Goal: Task Accomplishment & Management: Manage account settings

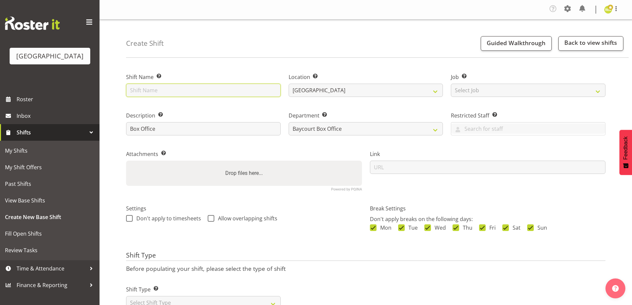
click at [206, 88] on input "text" at bounding box center [203, 90] width 155 height 13
click at [205, 57] on div "Create Shift Guided Walkthrough Back to view shifts" at bounding box center [377, 39] width 503 height 38
click at [179, 85] on input "text" at bounding box center [203, 90] width 155 height 13
type input "B"
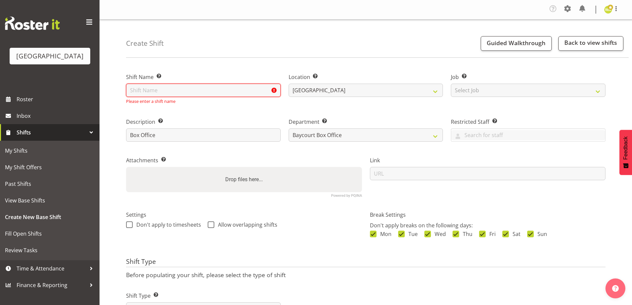
type input "s"
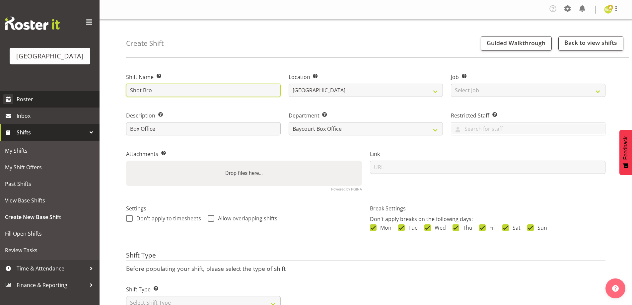
type input "Shot Bro"
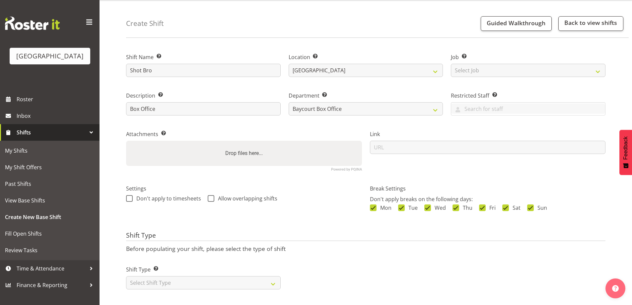
scroll to position [28, 0]
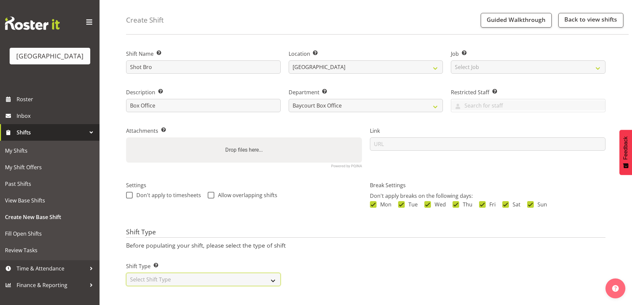
click at [214, 277] on select "Select Shift Type One Off Shift Recurring Shift Rotating Shift" at bounding box center [203, 279] width 155 height 13
select select "one_off"
click at [126, 273] on select "Select Shift Type One Off Shift Recurring Shift Rotating Shift" at bounding box center [203, 279] width 155 height 13
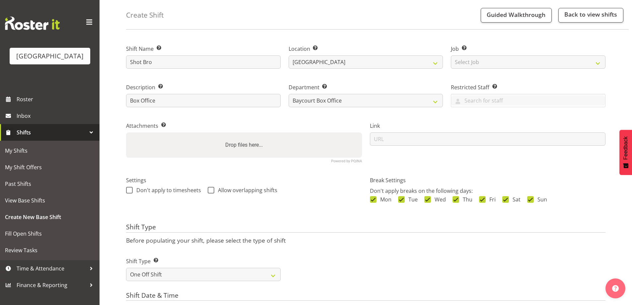
click at [317, 211] on div "Settings Don't apply to timesheets Allow overlapping shifts" at bounding box center [244, 193] width 244 height 52
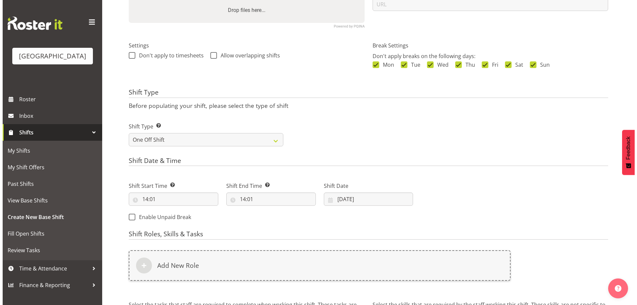
scroll to position [194, 0]
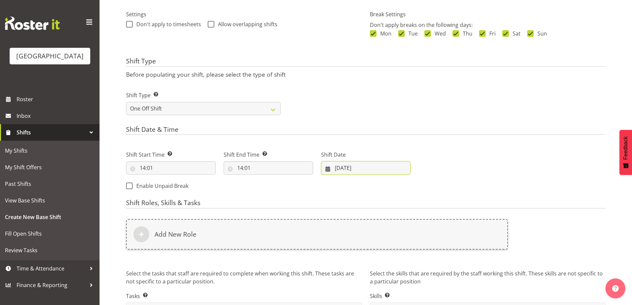
click at [353, 170] on input "03/09/2025" at bounding box center [366, 167] width 90 height 13
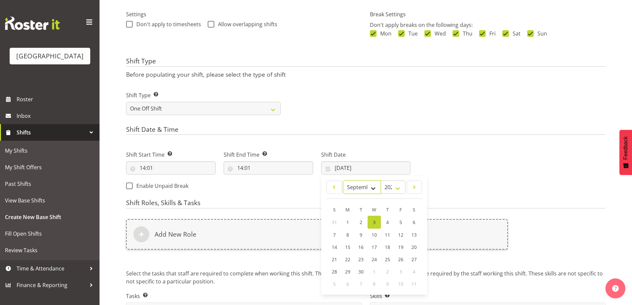
click at [358, 188] on select "January February March April May June July August September October November De…" at bounding box center [362, 187] width 38 height 13
select select "9"
click at [343, 181] on select "January February March April May June July August September October November De…" at bounding box center [362, 187] width 38 height 13
click at [373, 232] on span "8" at bounding box center [374, 234] width 3 height 6
type input "08/10/2025"
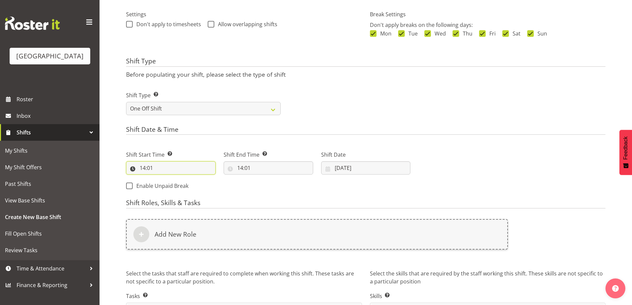
click at [142, 168] on input "14:01" at bounding box center [171, 167] width 90 height 13
click at [172, 182] on select "00 01 02 03 04 05 06 07 08 09 10 11 12 13 14 15 16 17 18 19 20 21 22 23" at bounding box center [171, 185] width 15 height 13
select select "17"
click at [164, 179] on select "00 01 02 03 04 05 06 07 08 09 10 11 12 13 14 15 16 17 18 19 20 21 22 23" at bounding box center [171, 185] width 15 height 13
type input "17:01"
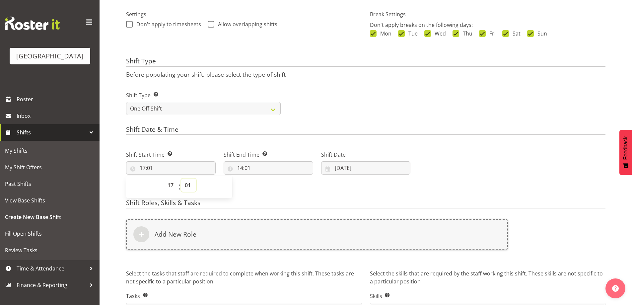
click at [189, 183] on select "00 01 02 03 04 05 06 07 08 09 10 11 12 13 14 15 16 17 18 19 20 21 22 23 24 25 2…" at bounding box center [188, 185] width 15 height 13
select select "30"
click at [181, 179] on select "00 01 02 03 04 05 06 07 08 09 10 11 12 13 14 15 16 17 18 19 20 21 22 23 24 25 2…" at bounding box center [188, 185] width 15 height 13
type input "17:30"
click at [241, 169] on input "14:01" at bounding box center [269, 167] width 90 height 13
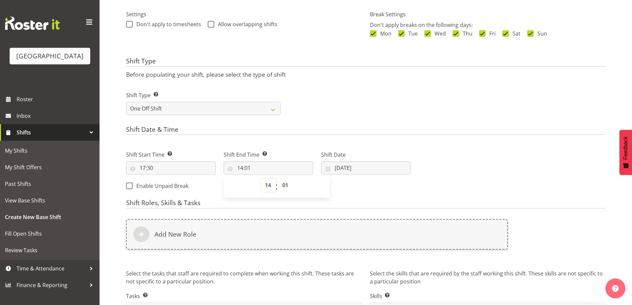
click at [269, 186] on select "00 01 02 03 04 05 06 07 08 09 10 11 12 13 14 15 16 17 18 19 20 21 22 23" at bounding box center [269, 185] width 15 height 13
select select "19"
click at [262, 179] on select "00 01 02 03 04 05 06 07 08 09 10 11 12 13 14 15 16 17 18 19 20 21 22 23" at bounding box center [269, 185] width 15 height 13
type input "19:01"
click at [285, 186] on select "00 01 02 03 04 05 06 07 08 09 10 11 12 13 14 15 16 17 18 19 20 21 22 23 24 25 2…" at bounding box center [286, 185] width 15 height 13
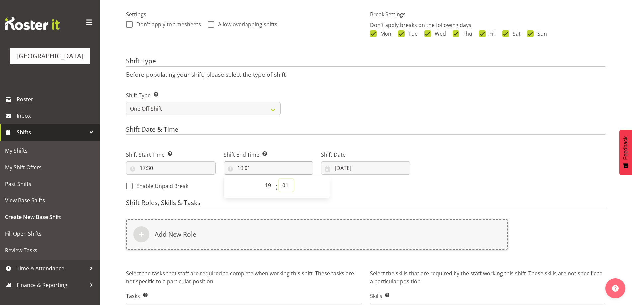
select select "30"
click at [279, 179] on select "00 01 02 03 04 05 06 07 08 09 10 11 12 13 14 15 16 17 18 19 20 21 22 23 24 25 2…" at bounding box center [286, 185] width 15 height 13
type input "19:30"
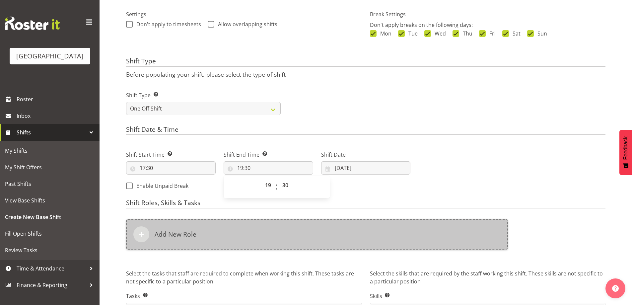
click at [193, 230] on h6 "Add New Role" at bounding box center [176, 234] width 42 height 8
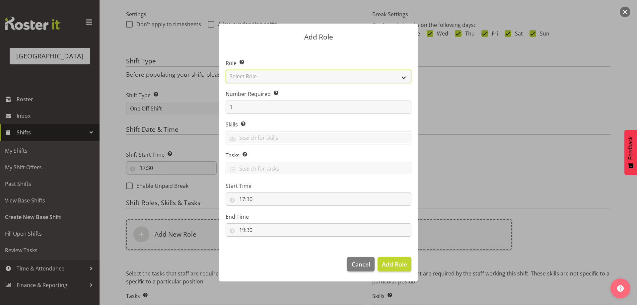
click at [403, 81] on select "Select Role Audio Bar Bar Runner Bar Training Box Office Cargo Shed Venue Rep C…" at bounding box center [319, 76] width 186 height 13
select select "1301"
click at [226, 70] on select "Select Role Audio Bar Bar Runner Bar Training Box Office Cargo Shed Venue Rep C…" at bounding box center [319, 76] width 186 height 13
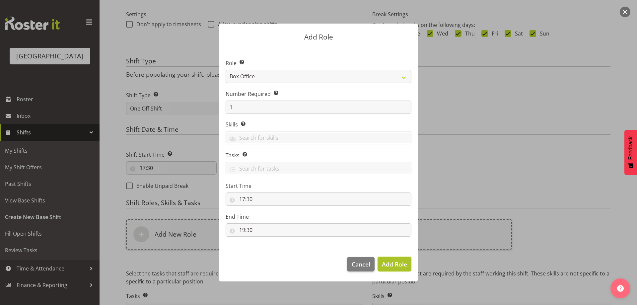
click at [402, 266] on span "Add Role" at bounding box center [394, 264] width 25 height 8
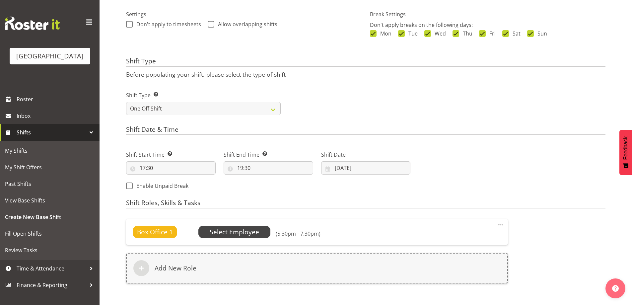
click at [245, 238] on span "Select Employee" at bounding box center [235, 232] width 72 height 13
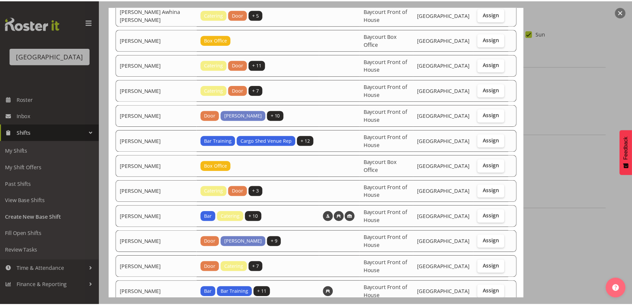
scroll to position [150, 0]
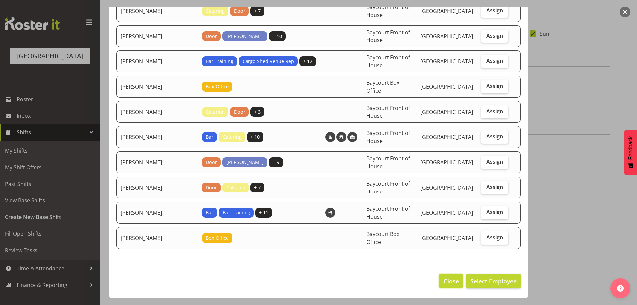
click at [447, 282] on span "Close" at bounding box center [451, 281] width 15 height 9
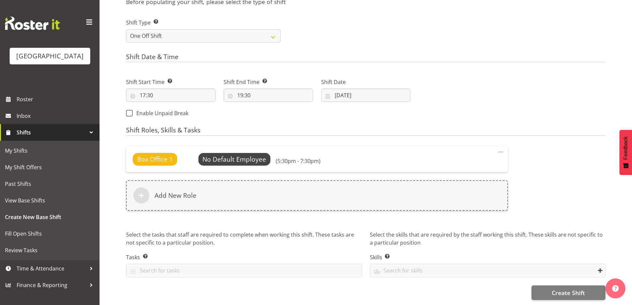
scroll to position [272, 0]
click at [565, 290] on span "Create Shift" at bounding box center [568, 292] width 33 height 9
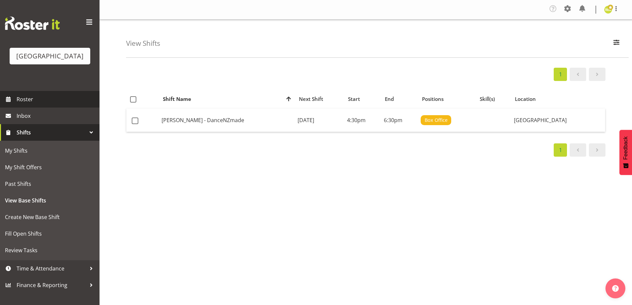
click at [40, 104] on span "Roster" at bounding box center [57, 99] width 80 height 10
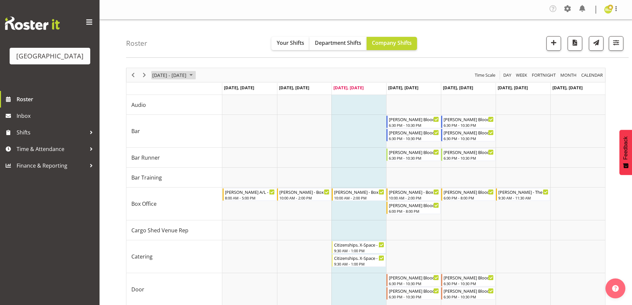
click at [183, 73] on span "September 01 - 07, 2025" at bounding box center [170, 75] width 36 height 8
click at [220, 90] on span "next month" at bounding box center [222, 92] width 12 height 12
click at [170, 126] on span "7" at bounding box center [170, 126] width 10 height 10
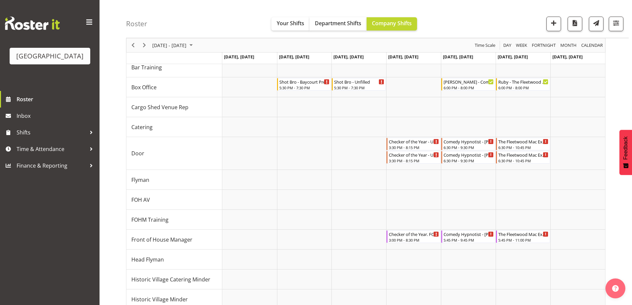
scroll to position [104, 0]
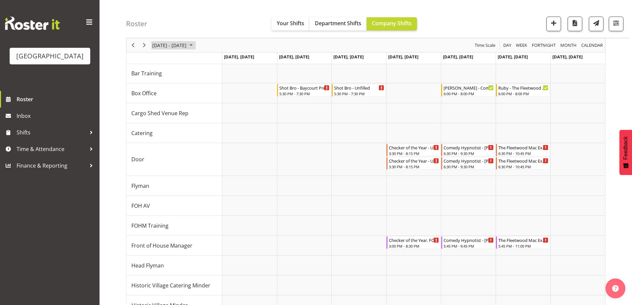
click at [187, 44] on span "[DATE] - [DATE]" at bounding box center [170, 45] width 36 height 8
drag, startPoint x: 223, startPoint y: 95, endPoint x: 238, endPoint y: 99, distance: 16.2
click at [238, 99] on div "October 06 - 12, 2025 Today Day Week Fortnight Month calendar Month Agenda Time…" at bounding box center [366, 255] width 480 height 584
click at [171, 17] on div "Roster Your Shifts Department Shifts Company Shifts All Locations [GEOGRAPHIC_D…" at bounding box center [377, 19] width 503 height 38
click at [23, 137] on span "Shifts" at bounding box center [52, 132] width 70 height 10
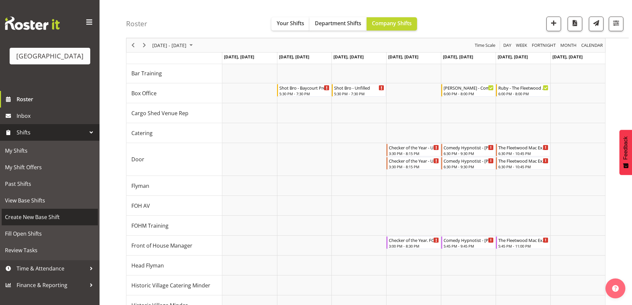
click at [19, 222] on span "Create New Base Shift" at bounding box center [50, 217] width 90 height 10
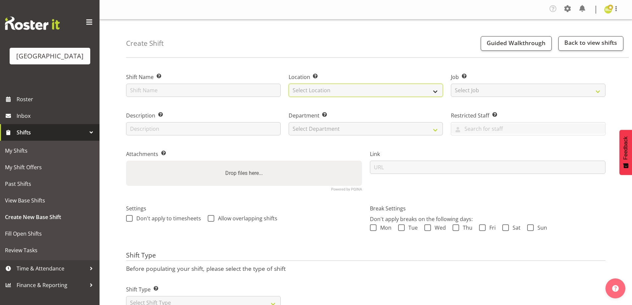
click at [321, 92] on select "Select Location Baycourt Community and Arts Centre Cargo Shed Historic Village" at bounding box center [366, 90] width 155 height 13
select select "1115"
click at [289, 84] on select "Select Location Baycourt Community and Arts Centre Cargo Shed Historic Village" at bounding box center [366, 90] width 155 height 13
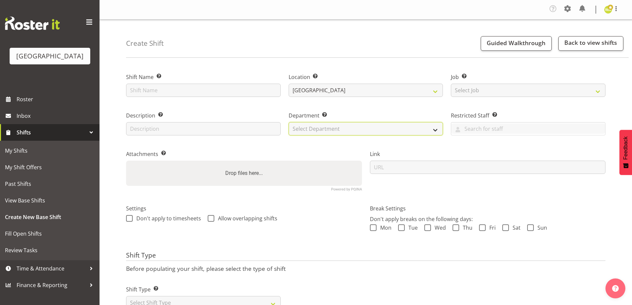
click at [322, 124] on select "Select Department Baycourt Box Office" at bounding box center [366, 128] width 155 height 13
select select "794"
click at [289, 122] on select "Select Department Baycourt Box Office" at bounding box center [366, 128] width 155 height 13
click at [385, 229] on span "Mon" at bounding box center [384, 227] width 15 height 7
click at [374, 229] on input "Mon" at bounding box center [372, 228] width 4 height 4
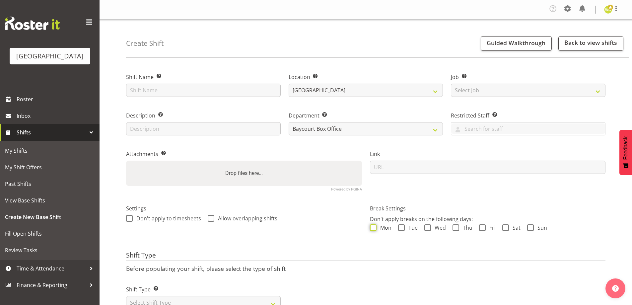
checkbox input "true"
drag, startPoint x: 407, startPoint y: 226, endPoint x: 415, endPoint y: 227, distance: 7.7
click at [407, 226] on span "Tue" at bounding box center [411, 227] width 13 height 7
click at [403, 226] on input "Tue" at bounding box center [400, 228] width 4 height 4
checkbox input "true"
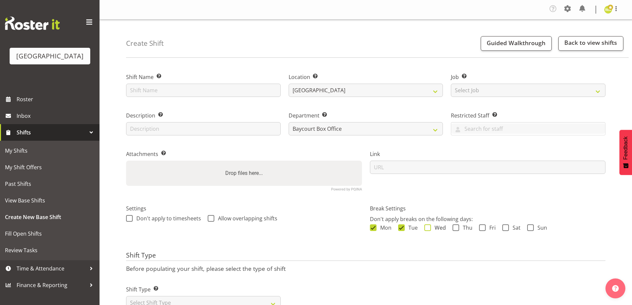
click at [429, 230] on span at bounding box center [428, 227] width 7 height 7
click at [429, 230] on input "Wed" at bounding box center [427, 228] width 4 height 4
checkbox input "true"
click at [470, 229] on span "Thu" at bounding box center [465, 227] width 13 height 7
click at [457, 229] on input "Thu" at bounding box center [455, 228] width 4 height 4
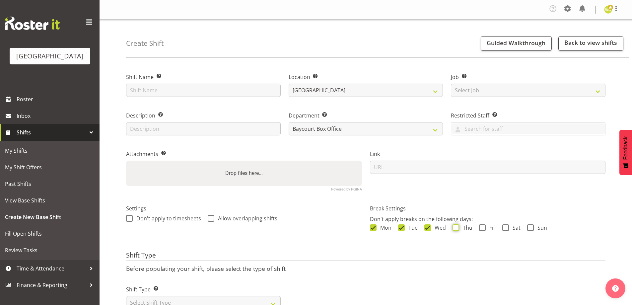
checkbox input "true"
click at [498, 229] on div "Mon Tue Wed Thu Fri Sat Sun" at bounding box center [488, 228] width 236 height 9
drag, startPoint x: 519, startPoint y: 230, endPoint x: 540, endPoint y: 229, distance: 20.6
click at [520, 230] on div "Mon Tue Wed Thu Fri Sat Sun" at bounding box center [488, 228] width 236 height 9
click at [540, 229] on span "Sun" at bounding box center [540, 227] width 13 height 7
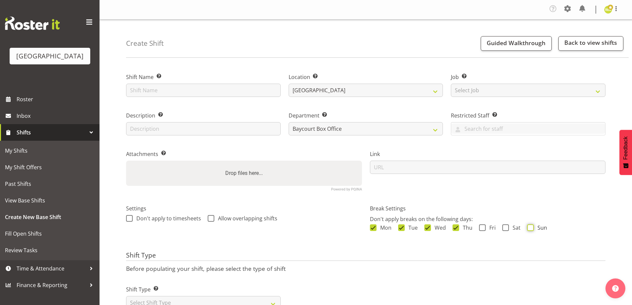
click at [532, 229] on input "Sun" at bounding box center [529, 228] width 4 height 4
checkbox input "true"
click at [510, 228] on span "Sat" at bounding box center [515, 227] width 12 height 7
click at [507, 228] on input "Sat" at bounding box center [505, 228] width 4 height 4
checkbox input "true"
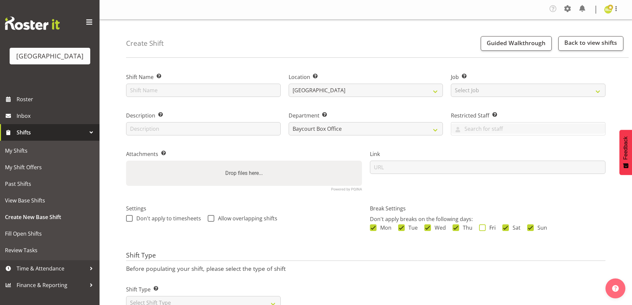
click at [491, 228] on span "Fri" at bounding box center [491, 227] width 10 height 7
click at [484, 228] on input "Fri" at bounding box center [481, 228] width 4 height 4
checkbox input "true"
click at [167, 127] on input "text" at bounding box center [203, 128] width 155 height 13
type input "Box Office"
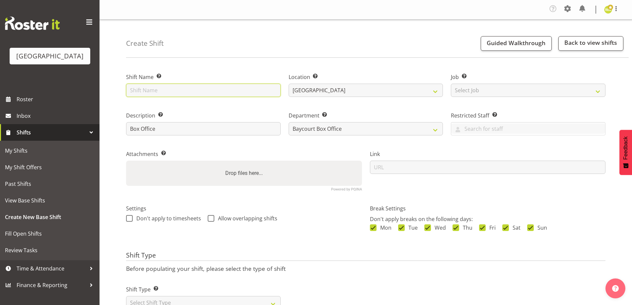
click at [138, 93] on input "text" at bounding box center [203, 90] width 155 height 13
type input "Box Office EPIC Families"
click at [308, 226] on div "Settings Don't apply to timesheets Allow overlapping shifts" at bounding box center [244, 221] width 244 height 52
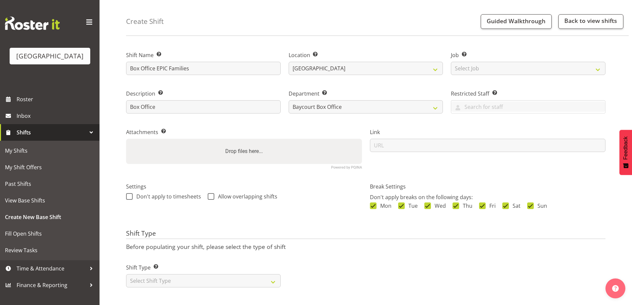
scroll to position [28, 0]
click at [263, 273] on select "Select Shift Type One Off Shift Recurring Shift Rotating Shift" at bounding box center [203, 279] width 155 height 13
select select "one_off"
click at [126, 273] on select "Select Shift Type One Off Shift Recurring Shift Rotating Shift" at bounding box center [203, 279] width 155 height 13
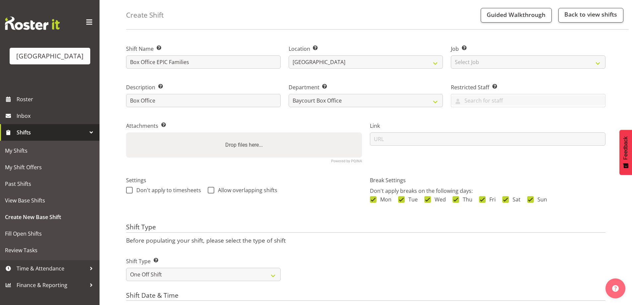
click at [308, 213] on div "Settings Don't apply to timesheets Allow overlapping shifts" at bounding box center [244, 193] width 244 height 52
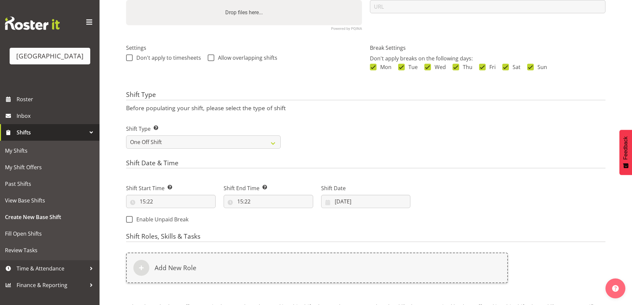
scroll to position [161, 0]
click at [344, 199] on input "[DATE]" at bounding box center [366, 201] width 90 height 13
click at [360, 220] on select "January February March April May June July August September October November De…" at bounding box center [362, 220] width 38 height 13
select select "9"
click at [343, 214] on select "January February March April May June July August September October November De…" at bounding box center [362, 220] width 38 height 13
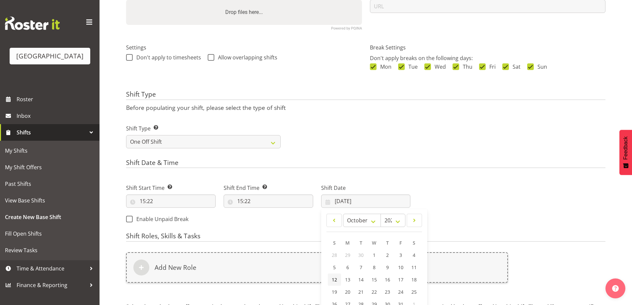
click at [335, 279] on span "12" at bounding box center [334, 280] width 5 height 6
type input "12/10/2025"
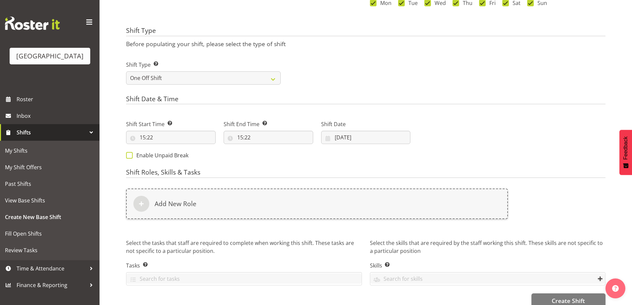
scroll to position [227, 0]
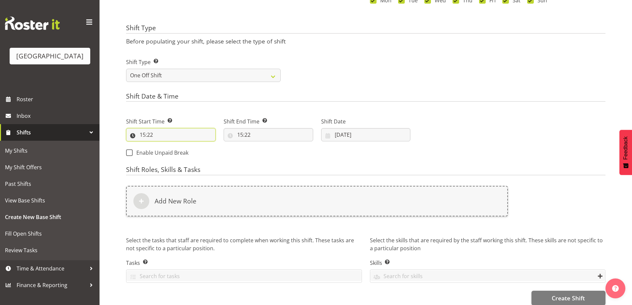
click at [144, 135] on input "15:22" at bounding box center [171, 134] width 90 height 13
click at [173, 154] on select "00 01 02 03 04 05 06 07 08 09 10 11 12 13 14 15 16 17 18 19 20 21 22 23" at bounding box center [171, 151] width 15 height 13
click at [238, 135] on input "15:22" at bounding box center [269, 134] width 90 height 13
click at [272, 151] on select "00 01 02 03 04 05 06 07 08 09 10 11 12 13 14 15 16 17 18 19 20 21 22 23" at bounding box center [269, 151] width 15 height 13
select select "14"
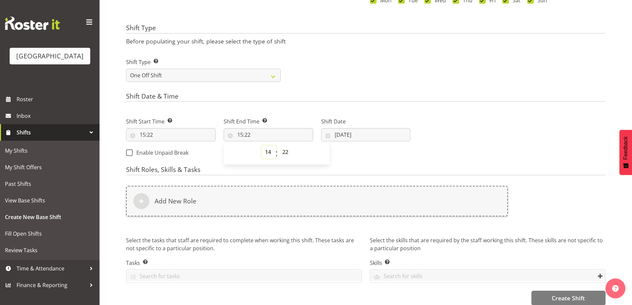
click at [262, 145] on select "00 01 02 03 04 05 06 07 08 09 10 11 12 13 14 15 16 17 18 19 20 21 22 23" at bounding box center [269, 151] width 15 height 13
type input "14:22"
click at [285, 150] on select "00 01 02 03 04 05 06 07 08 09 10 11 12 13 14 15 16 17 18 19 20 21 22 23 24 25 2…" at bounding box center [286, 151] width 15 height 13
select select "30"
click at [279, 145] on select "00 01 02 03 04 05 06 07 08 09 10 11 12 13 14 15 16 17 18 19 20 21 22 23 24 25 2…" at bounding box center [286, 151] width 15 height 13
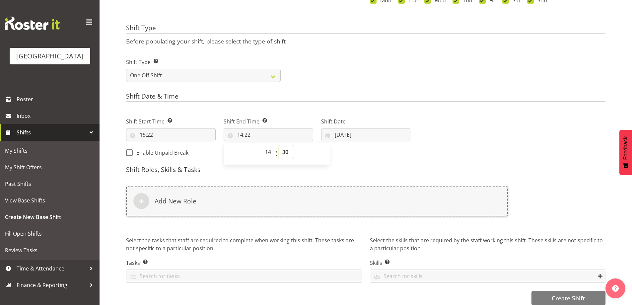
type input "14:30"
click at [297, 94] on h4 "Shift Date & Time" at bounding box center [366, 97] width 480 height 9
click at [147, 133] on input "15:22" at bounding box center [171, 134] width 90 height 13
click at [171, 152] on select "00 01 02 03 04 05 06 07 08 09 10 11 12 13 14 15 16 17 18 19 20 21 22 23" at bounding box center [171, 151] width 15 height 13
select select "12"
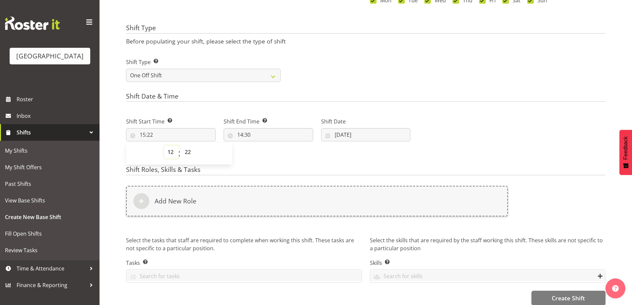
click at [164, 145] on select "00 01 02 03 04 05 06 07 08 09 10 11 12 13 14 15 16 17 18 19 20 21 22 23" at bounding box center [171, 151] width 15 height 13
type input "12:22"
click at [190, 151] on select "00 01 02 03 04 05 06 07 08 09 10 11 12 13 14 15 16 17 18 19 20 21 22 23 24 25 2…" at bounding box center [188, 151] width 15 height 13
select select "30"
click at [181, 145] on select "00 01 02 03 04 05 06 07 08 09 10 11 12 13 14 15 16 17 18 19 20 21 22 23 24 25 2…" at bounding box center [188, 151] width 15 height 13
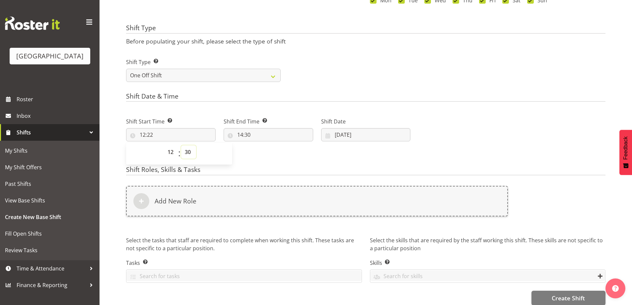
type input "12:30"
click at [264, 163] on form "Shift Name Enter a name for the shift (e.g. Day Shift). Box Office EPIC Familie…" at bounding box center [366, 70] width 480 height 469
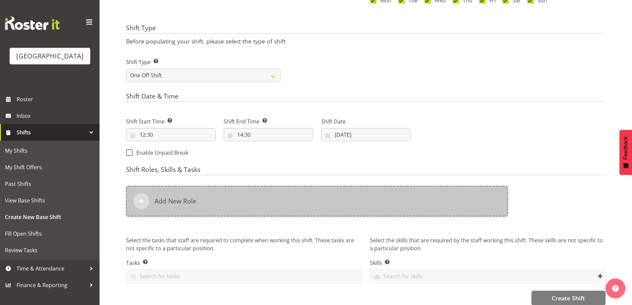
click at [218, 201] on div "Add New Role" at bounding box center [317, 201] width 382 height 31
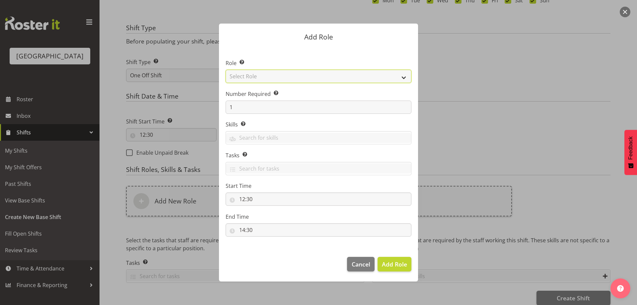
click at [404, 75] on select "Select Role Audio Bar Bar Runner Bar Training Box Office Cargo Shed Venue Rep C…" at bounding box center [319, 76] width 186 height 13
select select "1301"
click at [226, 70] on select "Select Role Audio Bar Bar Runner Bar Training Box Office Cargo Shed Venue Rep C…" at bounding box center [319, 76] width 186 height 13
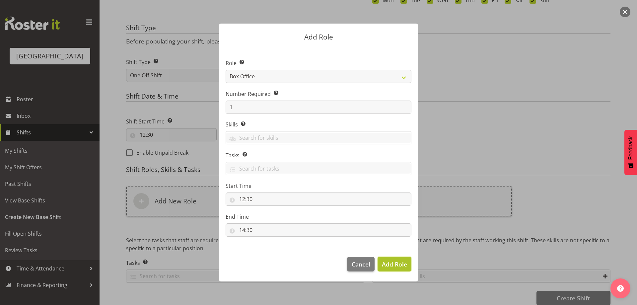
click at [395, 264] on span "Add Role" at bounding box center [394, 264] width 25 height 8
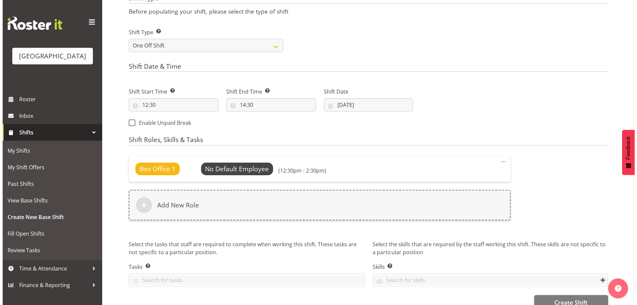
scroll to position [272, 0]
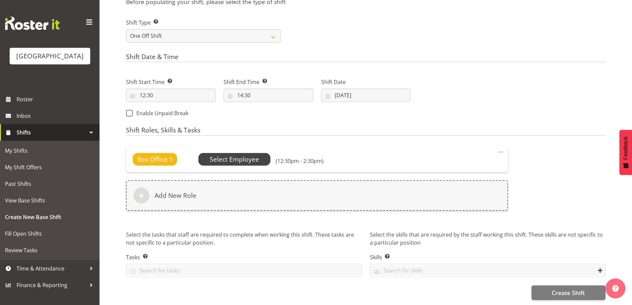
click at [254, 155] on span "Select Employee" at bounding box center [234, 160] width 49 height 10
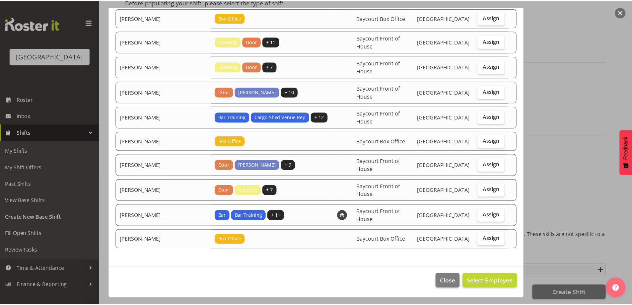
scroll to position [100, 0]
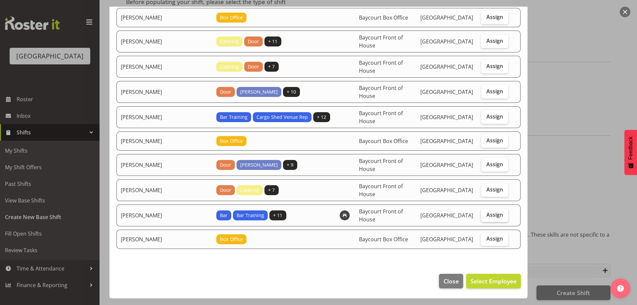
click at [491, 212] on span "Assign" at bounding box center [495, 214] width 17 height 7
click at [486, 213] on input "Assign" at bounding box center [483, 215] width 4 height 4
checkbox input "true"
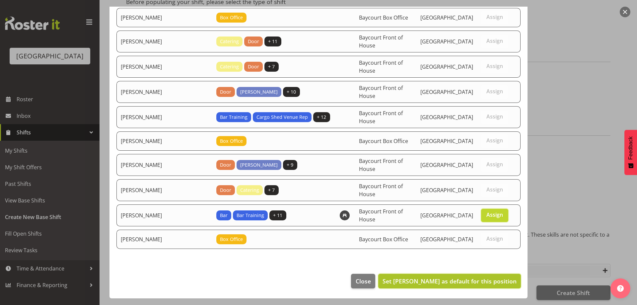
click at [490, 280] on span "Set Valerie Donaldson as default for this position" at bounding box center [450, 281] width 134 height 8
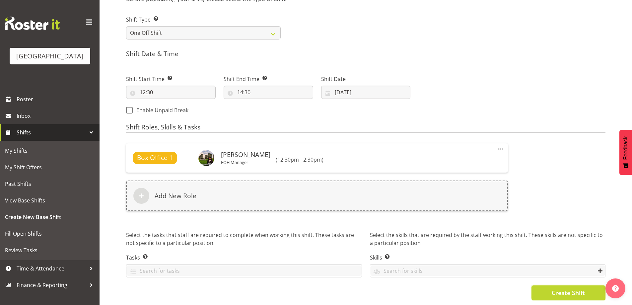
click at [573, 292] on span "Create Shift" at bounding box center [568, 292] width 33 height 9
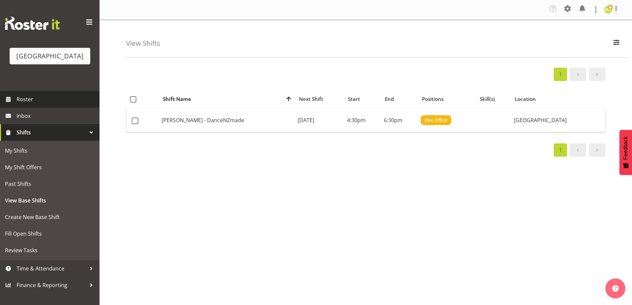
click at [16, 108] on link "Roster" at bounding box center [50, 99] width 100 height 17
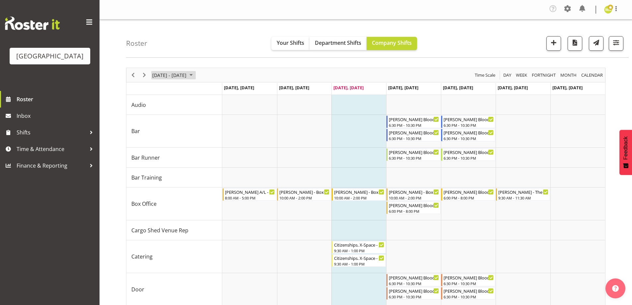
click at [187, 72] on span "[DATE] - [DATE]" at bounding box center [170, 75] width 36 height 8
click at [222, 91] on span "next month" at bounding box center [222, 92] width 12 height 12
click at [223, 127] on span "12" at bounding box center [223, 126] width 10 height 10
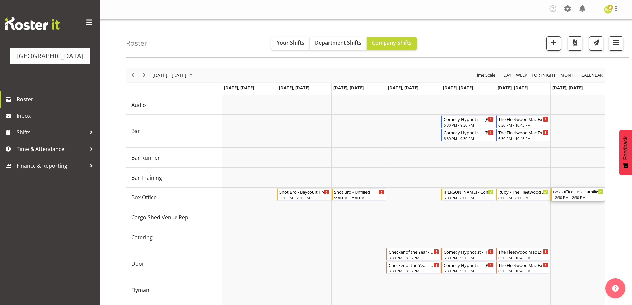
click at [578, 196] on div "12:30 PM - 2:30 PM" at bounding box center [578, 197] width 50 height 5
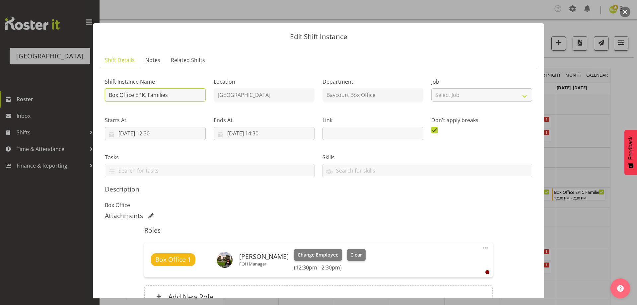
click at [109, 96] on input "Box Office EPIC Families" at bounding box center [155, 94] width 101 height 13
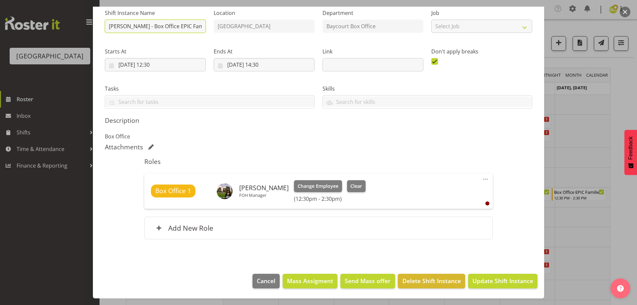
type input "Valerie - Box Office EPIC Families"
click at [492, 272] on footer "Cancel Mass Assigment Send Mass offer Delete Shift Instance Update Shift Instan…" at bounding box center [318, 282] width 451 height 31
drag, startPoint x: 499, startPoint y: 278, endPoint x: 506, endPoint y: 281, distance: 8.2
click at [500, 278] on span "Update Shift Instance" at bounding box center [503, 281] width 61 height 9
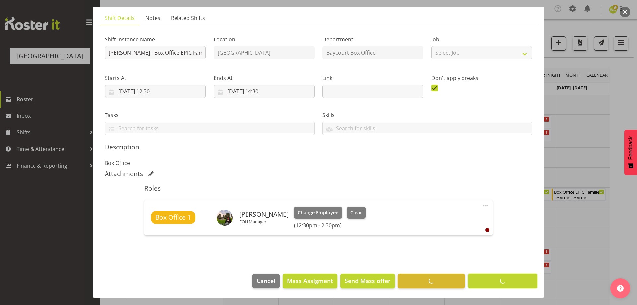
scroll to position [42, 0]
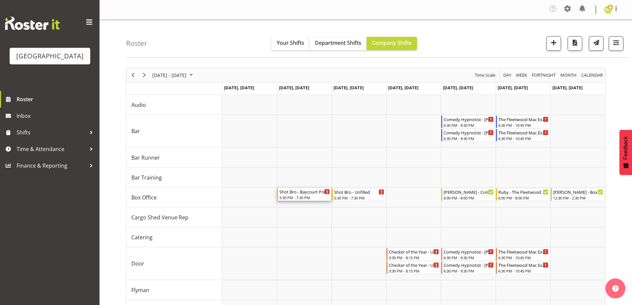
click at [300, 197] on div "5:30 PM - 7:30 PM" at bounding box center [304, 197] width 50 height 5
click at [0, 0] on div at bounding box center [0, 0] width 0 height 0
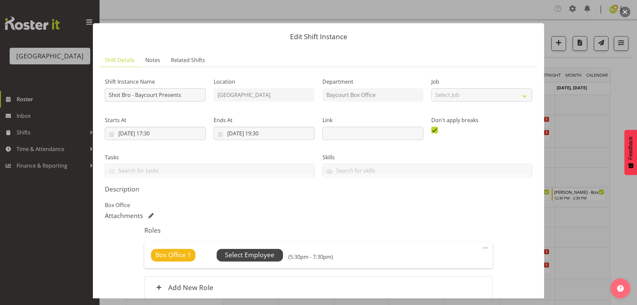
click at [258, 258] on span "Select Employee" at bounding box center [249, 255] width 49 height 10
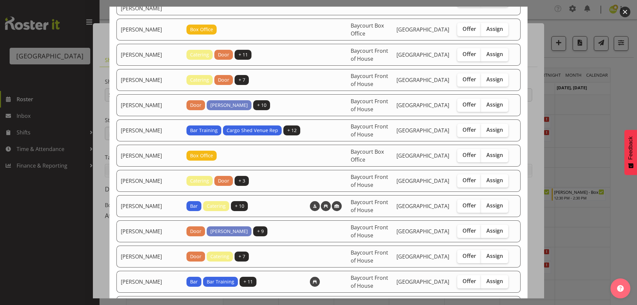
scroll to position [100, 0]
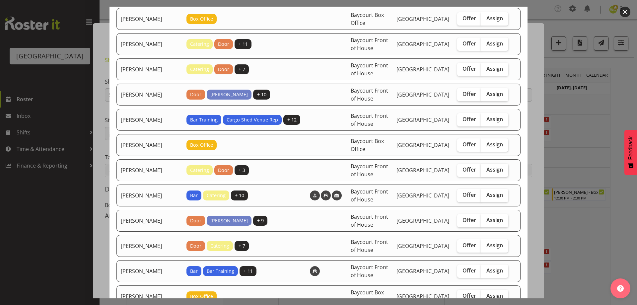
click at [495, 166] on span "Assign" at bounding box center [495, 169] width 17 height 7
click at [486, 168] on input "Assign" at bounding box center [483, 170] width 4 height 4
checkbox input "true"
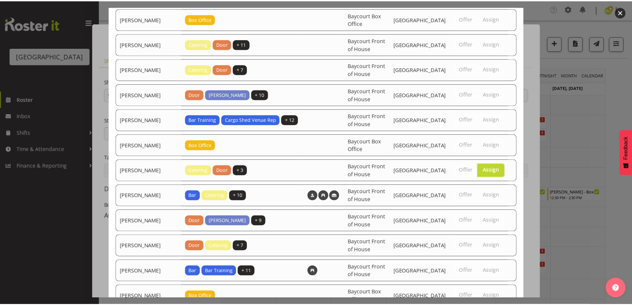
scroll to position [150, 0]
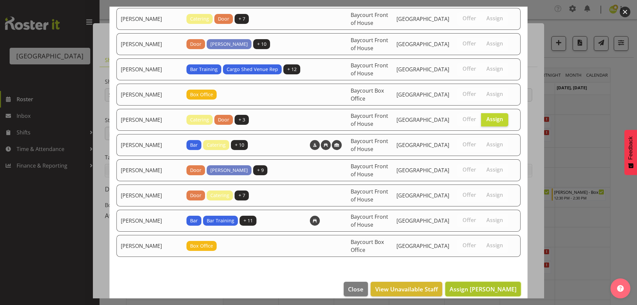
click at [502, 285] on span "Assign Michelle Bradbury" at bounding box center [483, 289] width 67 height 8
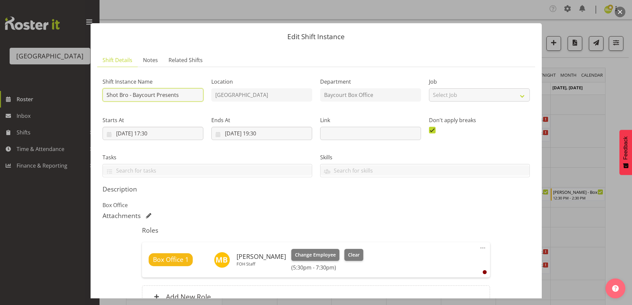
click at [109, 94] on input "Shot Bro - Baycourt Presents" at bounding box center [153, 94] width 101 height 13
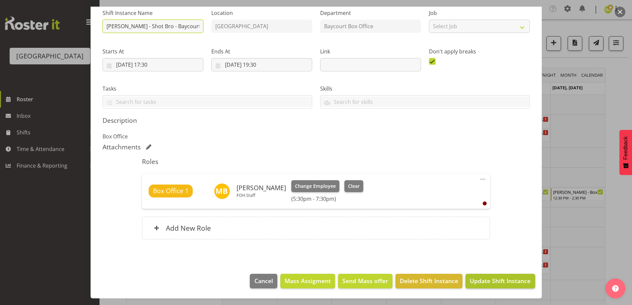
type input "Michelle - Shot Bro - Baycourt Presents"
click at [511, 279] on span "Update Shift Instance" at bounding box center [500, 281] width 61 height 9
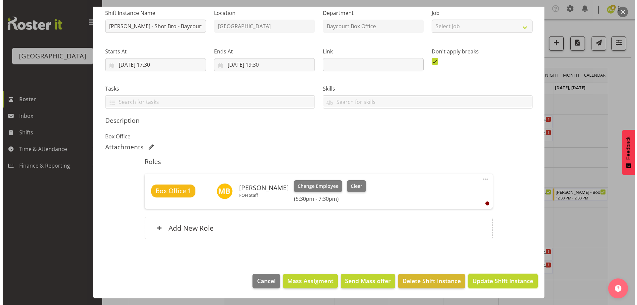
scroll to position [42, 0]
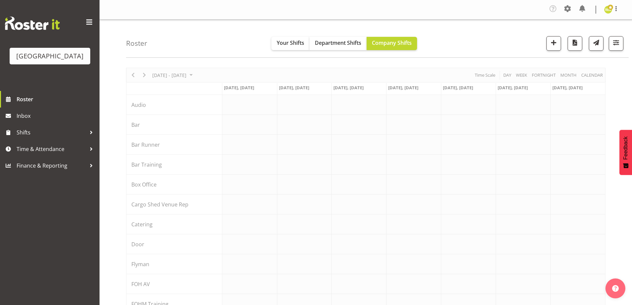
click at [468, 39] on div "Roster Your Shifts Department Shifts Company Shifts All Locations Clear Baycour…" at bounding box center [377, 39] width 503 height 38
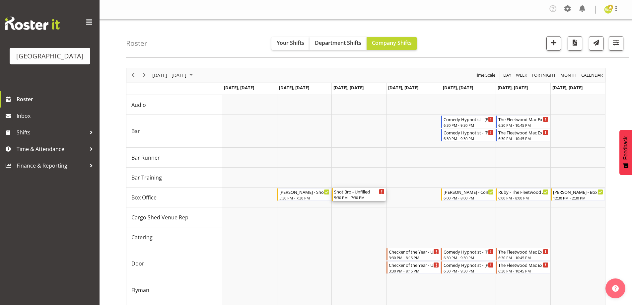
click at [362, 192] on div "Shot Bro - Unfilled" at bounding box center [359, 191] width 50 height 7
click at [0, 0] on div at bounding box center [0, 0] width 0 height 0
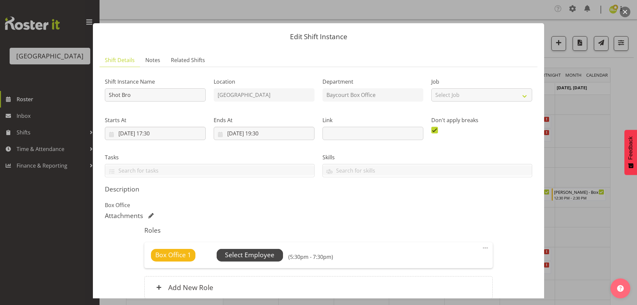
click at [239, 251] on span "Select Employee" at bounding box center [249, 255] width 49 height 10
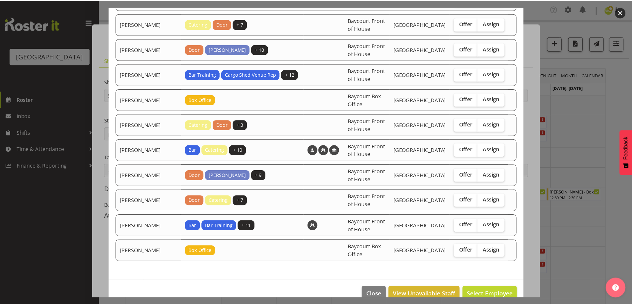
scroll to position [150, 0]
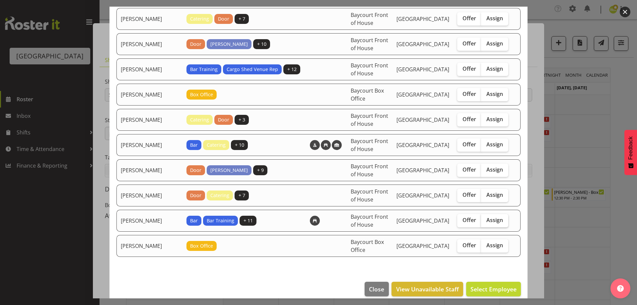
click at [493, 217] on span "Assign" at bounding box center [495, 220] width 17 height 7
click at [486, 218] on input "Assign" at bounding box center [483, 220] width 4 height 4
checkbox input "true"
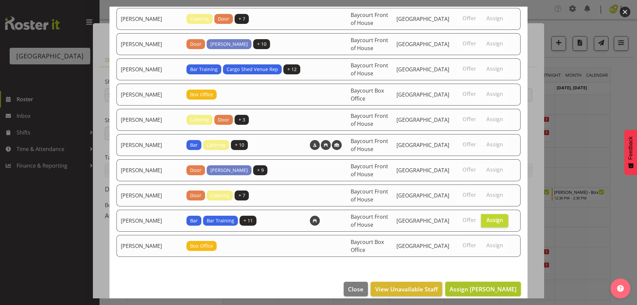
click at [502, 285] on span "Assign Valerie Donaldson" at bounding box center [483, 289] width 67 height 8
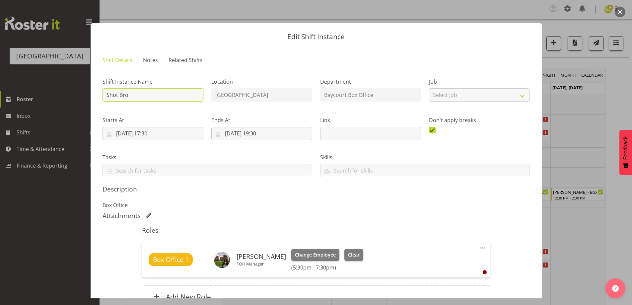
click at [105, 93] on input "Shot Bro" at bounding box center [153, 94] width 101 height 13
type input "Valerie - Shot Bro"
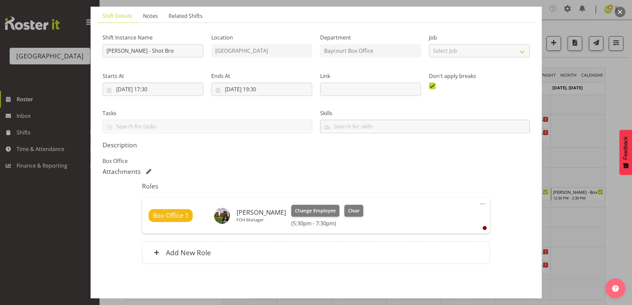
scroll to position [69, 0]
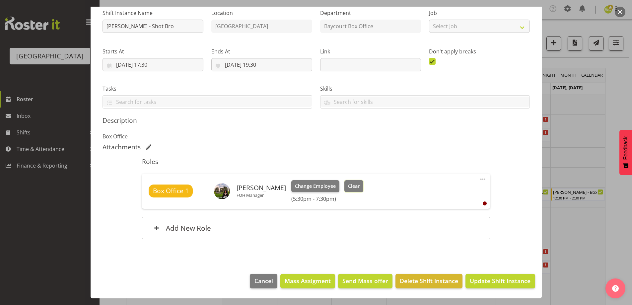
click at [360, 186] on span "Clear" at bounding box center [354, 186] width 12 height 7
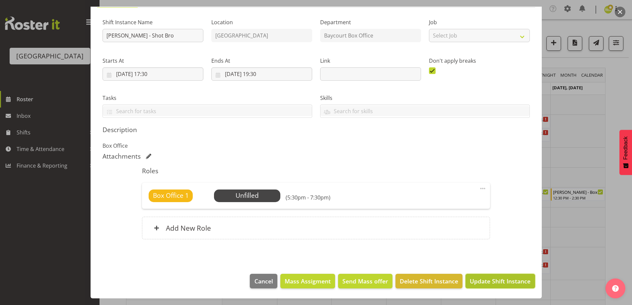
click at [510, 282] on span "Update Shift Instance" at bounding box center [500, 281] width 61 height 9
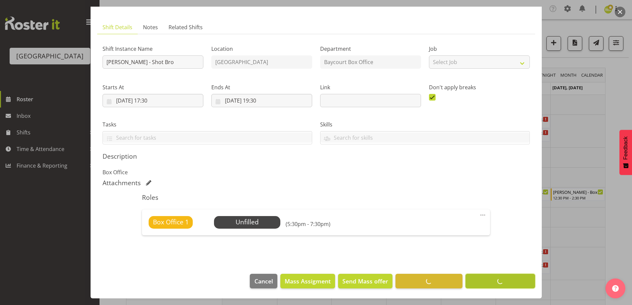
scroll to position [33, 0]
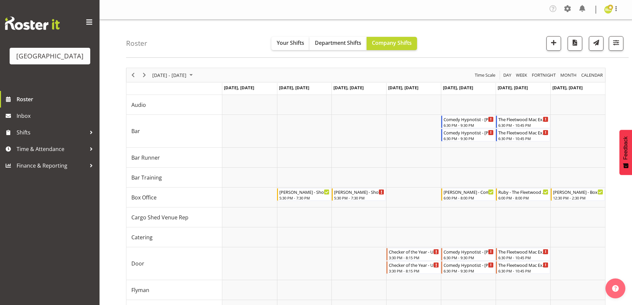
click at [470, 42] on div "Roster Your Shifts Department Shifts Company Shifts All Locations Clear Baycour…" at bounding box center [377, 39] width 503 height 38
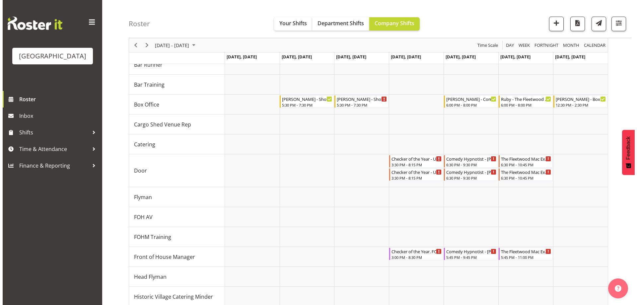
scroll to position [98, 0]
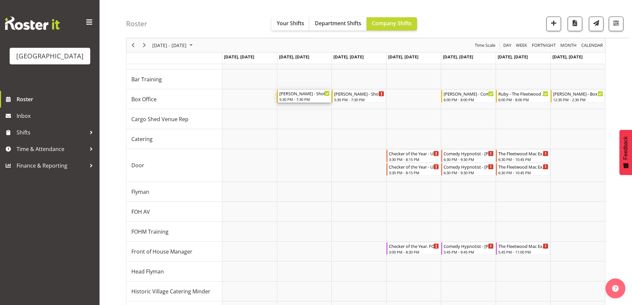
click at [296, 96] on div "Michelle - Shot Bro - Baycourt Presents - Michelle Bradbury" at bounding box center [304, 93] width 50 height 7
click at [0, 0] on div at bounding box center [0, 0] width 0 height 0
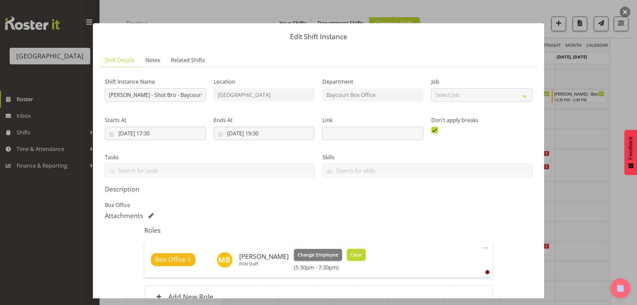
click at [360, 257] on span "Clear" at bounding box center [357, 254] width 12 height 7
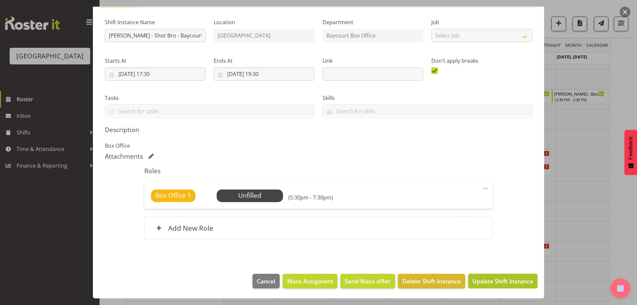
click at [505, 282] on span "Update Shift Instance" at bounding box center [503, 281] width 61 height 9
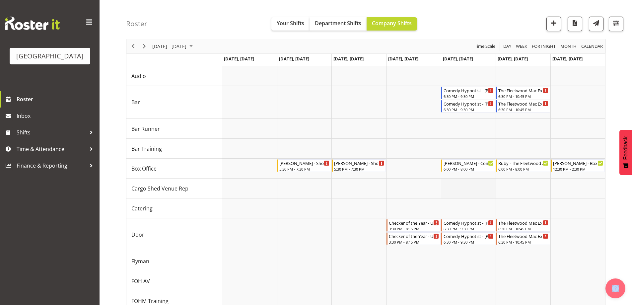
scroll to position [0, 0]
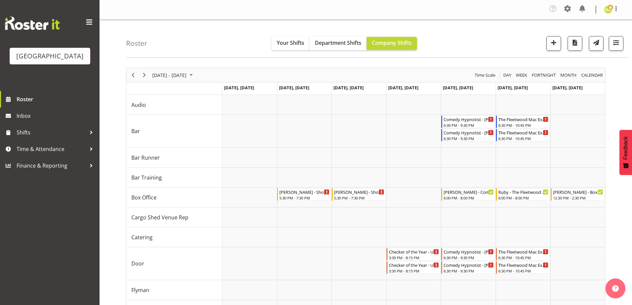
click at [440, 28] on div "Roster Your Shifts Department Shifts Company Shifts All Locations [GEOGRAPHIC_D…" at bounding box center [377, 39] width 503 height 38
click at [195, 69] on div "[DATE] - [DATE]" at bounding box center [173, 75] width 47 height 14
click at [187, 72] on span "[DATE] - [DATE]" at bounding box center [170, 75] width 36 height 8
click at [180, 137] on span "15" at bounding box center [181, 137] width 10 height 10
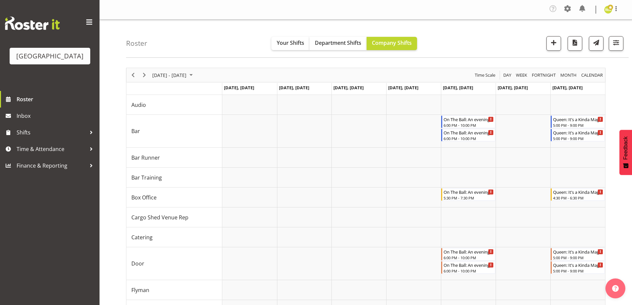
click at [475, 46] on div "Roster Your Shifts Department Shifts Company Shifts All Locations [GEOGRAPHIC_D…" at bounding box center [377, 39] width 503 height 38
click at [490, 46] on div "Roster Your Shifts Department Shifts Company Shifts All Locations [GEOGRAPHIC_D…" at bounding box center [377, 39] width 503 height 38
click at [501, 35] on div "Roster Your Shifts Department Shifts Company Shifts All Locations [GEOGRAPHIC_D…" at bounding box center [377, 39] width 503 height 38
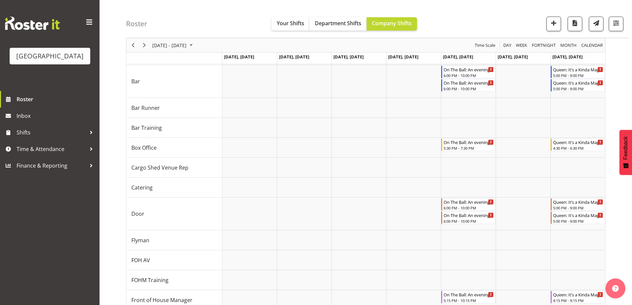
scroll to position [51, 0]
drag, startPoint x: 21, startPoint y: 142, endPoint x: 29, endPoint y: 148, distance: 9.4
click at [21, 137] on span "Shifts" at bounding box center [52, 132] width 70 height 10
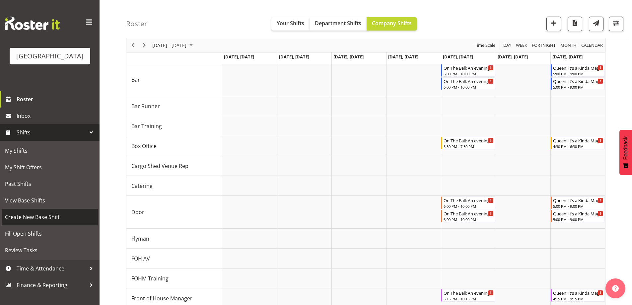
click at [21, 222] on span "Create New Base Shift" at bounding box center [50, 217] width 90 height 10
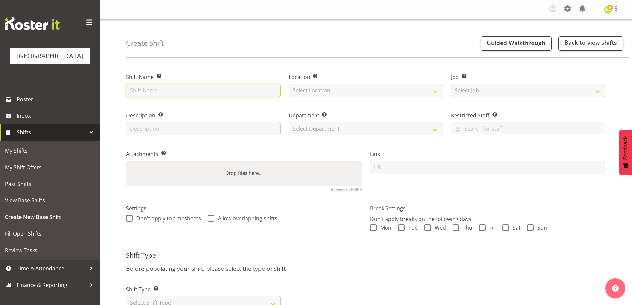
click at [143, 92] on input "text" at bounding box center [203, 90] width 155 height 13
type input "NZ Highwaymen"
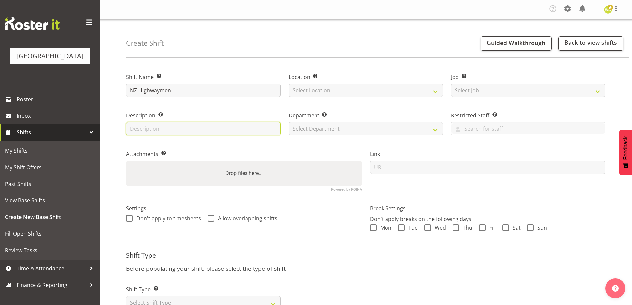
click at [143, 133] on input "text" at bounding box center [203, 128] width 155 height 13
type input "Box Office"
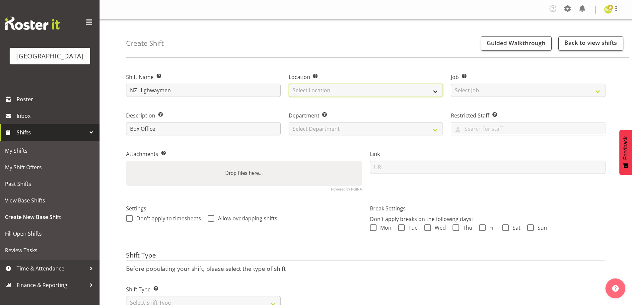
drag, startPoint x: 305, startPoint y: 92, endPoint x: 305, endPoint y: 96, distance: 4.3
click at [304, 92] on select "Select Location [GEOGRAPHIC_DATA] [GEOGRAPHIC_DATA]" at bounding box center [366, 90] width 155 height 13
select select "1115"
click at [289, 84] on select "Select Location [GEOGRAPHIC_DATA] [GEOGRAPHIC_DATA]" at bounding box center [366, 90] width 155 height 13
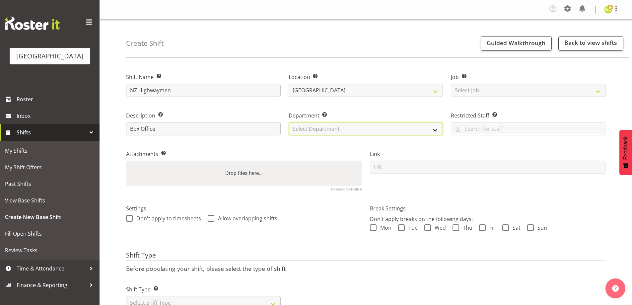
click at [321, 132] on select "Select Department Baycourt Box Office" at bounding box center [366, 128] width 155 height 13
select select "794"
click at [289, 122] on select "Select Department Baycourt Box Office" at bounding box center [366, 128] width 155 height 13
drag, startPoint x: 383, startPoint y: 227, endPoint x: 389, endPoint y: 225, distance: 6.1
click at [383, 227] on span "Mon" at bounding box center [384, 227] width 15 height 7
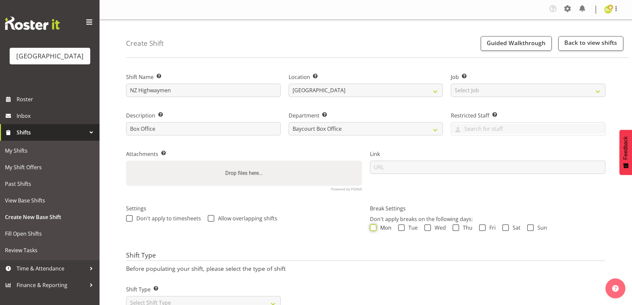
click at [374, 227] on input "Mon" at bounding box center [372, 228] width 4 height 4
checkbox input "true"
click at [413, 225] on span "Tue" at bounding box center [411, 227] width 13 height 7
click at [403, 226] on input "Tue" at bounding box center [400, 228] width 4 height 4
checkbox input "true"
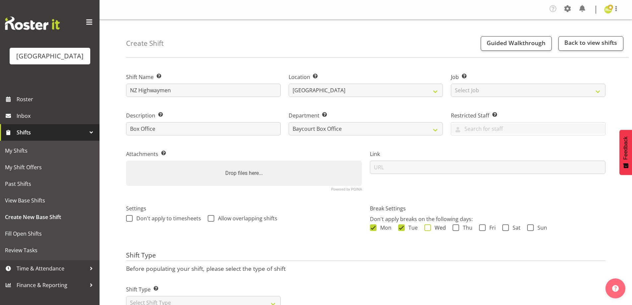
drag, startPoint x: 430, startPoint y: 229, endPoint x: 448, endPoint y: 230, distance: 18.6
click at [430, 230] on span at bounding box center [428, 227] width 7 height 7
click at [429, 230] on input "Wed" at bounding box center [427, 228] width 4 height 4
checkbox input "true"
drag, startPoint x: 450, startPoint y: 230, endPoint x: 461, endPoint y: 229, distance: 11.0
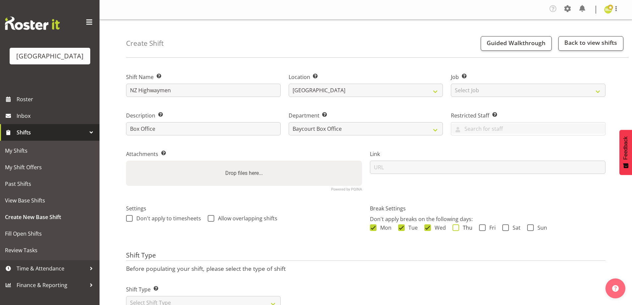
click at [451, 230] on div "Mon Tue Wed Thu Fri Sat Sun" at bounding box center [488, 228] width 236 height 9
click at [464, 228] on span "Thu" at bounding box center [465, 227] width 13 height 7
click at [457, 228] on input "Thu" at bounding box center [455, 228] width 4 height 4
checkbox input "true"
click at [491, 228] on span "Fri" at bounding box center [491, 227] width 10 height 7
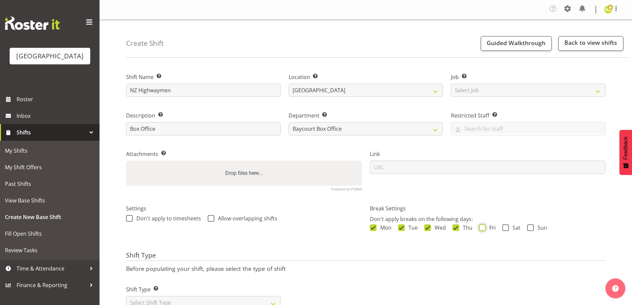
click at [484, 228] on input "Fri" at bounding box center [481, 228] width 4 height 4
checkbox input "true"
drag, startPoint x: 509, startPoint y: 229, endPoint x: 545, endPoint y: 229, distance: 36.2
click at [512, 229] on span "Sat" at bounding box center [515, 227] width 12 height 7
click at [507, 229] on input "Sat" at bounding box center [505, 228] width 4 height 4
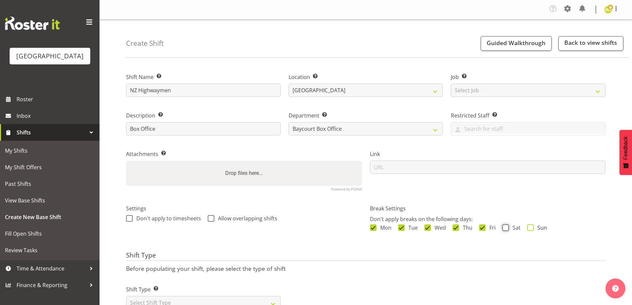
checkbox input "true"
click at [551, 230] on div "Mon Tue Wed Thu Fri Sat Sun" at bounding box center [488, 228] width 236 height 9
click at [538, 228] on span "Sun" at bounding box center [540, 227] width 13 height 7
click at [532, 228] on input "Sun" at bounding box center [529, 228] width 4 height 4
checkbox input "true"
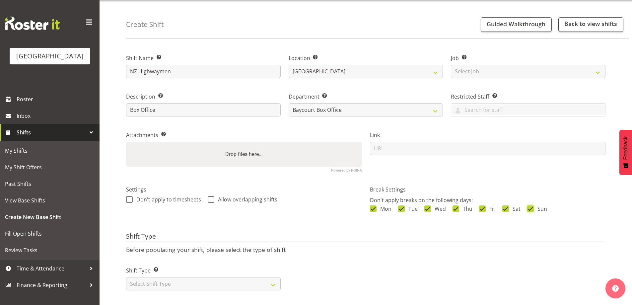
scroll to position [28, 0]
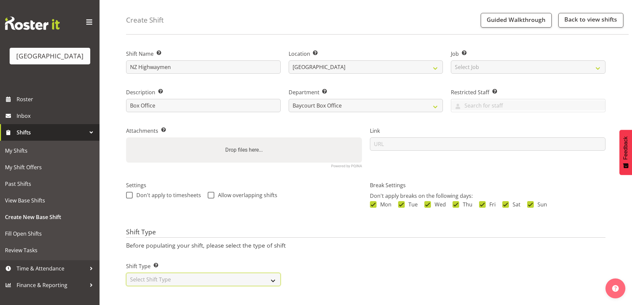
click at [262, 273] on select "Select Shift Type One Off Shift Recurring Shift Rotating Shift" at bounding box center [203, 279] width 155 height 13
select select "one_off"
click at [126, 273] on select "Select Shift Type One Off Shift Recurring Shift Rotating Shift" at bounding box center [203, 279] width 155 height 13
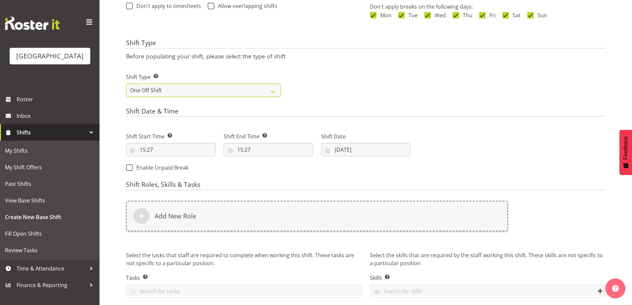
scroll to position [227, 0]
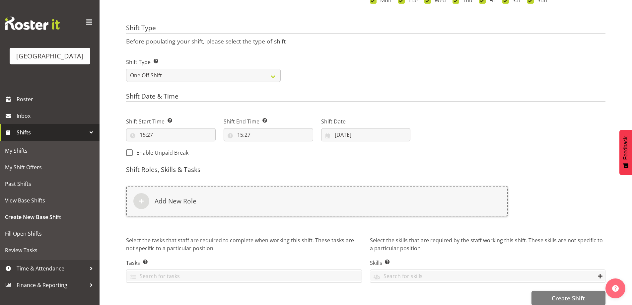
click at [350, 124] on label "Shift Date" at bounding box center [366, 122] width 90 height 8
click at [371, 132] on input "[DATE]" at bounding box center [366, 134] width 90 height 13
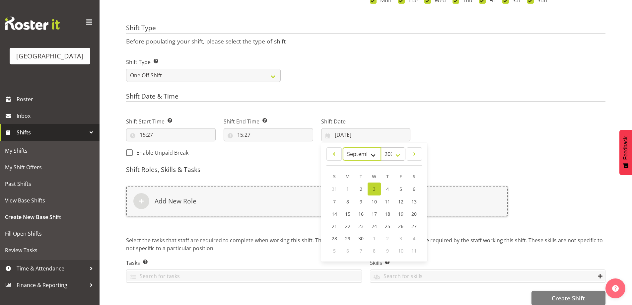
click at [370, 155] on select "January February March April May June July August September October November De…" at bounding box center [362, 153] width 38 height 13
select select "9"
click at [343, 147] on select "January February March April May June July August September October November De…" at bounding box center [362, 153] width 38 height 13
click at [372, 213] on span "15" at bounding box center [374, 213] width 5 height 6
type input "15/10/2025"
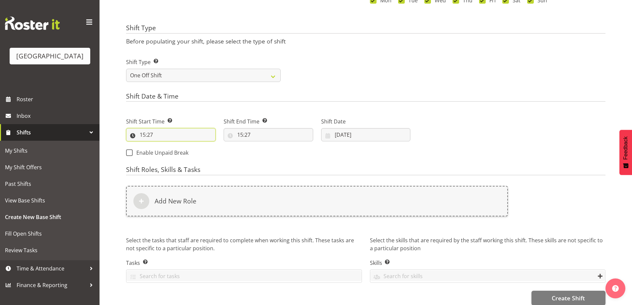
click at [144, 133] on input "15:27" at bounding box center [171, 134] width 90 height 13
click at [171, 150] on select "00 01 02 03 04 05 06 07 08 09 10 11 12 13 14 15 16 17 18 19 20 21 22 23" at bounding box center [171, 151] width 15 height 13
click at [242, 133] on input "15:27" at bounding box center [269, 134] width 90 height 13
click at [270, 149] on select "00 01 02 03 04 05 06 07 08 09 10 11 12 13 14 15 16 17 18 19 20 21 22 23" at bounding box center [269, 151] width 15 height 13
select select "19"
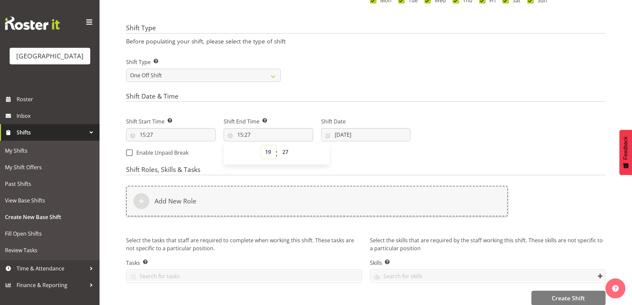
click at [262, 145] on select "00 01 02 03 04 05 06 07 08 09 10 11 12 13 14 15 16 17 18 19 20 21 22 23" at bounding box center [269, 151] width 15 height 13
type input "19:27"
click at [285, 153] on select "00 01 02 03 04 05 06 07 08 09 10 11 12 13 14 15 16 17 18 19 20 21 22 23 24 25 2…" at bounding box center [286, 151] width 15 height 13
select select "30"
click at [279, 145] on select "00 01 02 03 04 05 06 07 08 09 10 11 12 13 14 15 16 17 18 19 20 21 22 23 24 25 2…" at bounding box center [286, 151] width 15 height 13
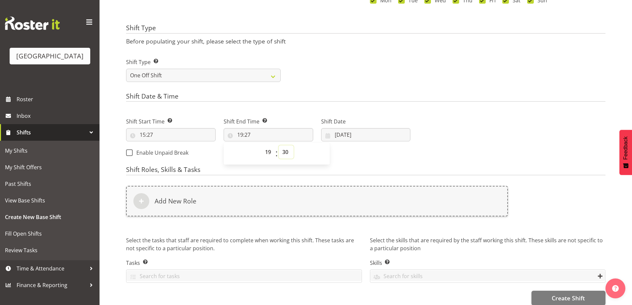
type input "19:30"
click at [147, 133] on input "15:27" at bounding box center [171, 134] width 90 height 13
click at [176, 155] on select "00 01 02 03 04 05 06 07 08 09 10 11 12 13 14 15 16 17 18 19 20 21 22 23" at bounding box center [171, 151] width 15 height 13
select select "17"
click at [164, 145] on select "00 01 02 03 04 05 06 07 08 09 10 11 12 13 14 15 16 17 18 19 20 21 22 23" at bounding box center [171, 151] width 15 height 13
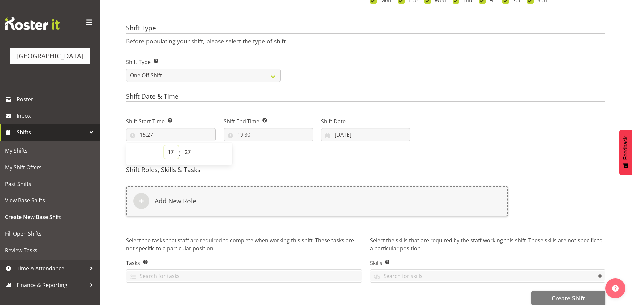
type input "17:27"
click at [188, 153] on select "00 01 02 03 04 05 06 07 08 09 10 11 12 13 14 15 16 17 18 19 20 21 22 23 24 25 2…" at bounding box center [188, 151] width 15 height 13
select select "30"
click at [181, 145] on select "00 01 02 03 04 05 06 07 08 09 10 11 12 13 14 15 16 17 18 19 20 21 22 23 24 25 2…" at bounding box center [188, 151] width 15 height 13
type input "17:30"
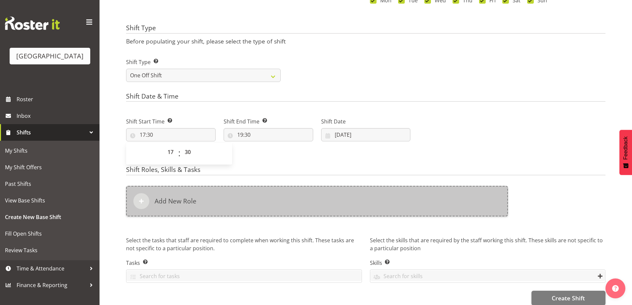
click at [242, 194] on div "Add New Role" at bounding box center [317, 201] width 382 height 31
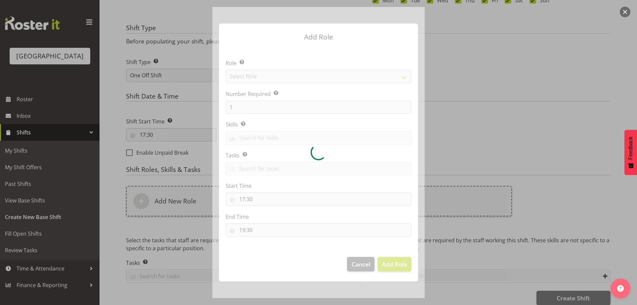
click at [270, 75] on div at bounding box center [318, 152] width 212 height 291
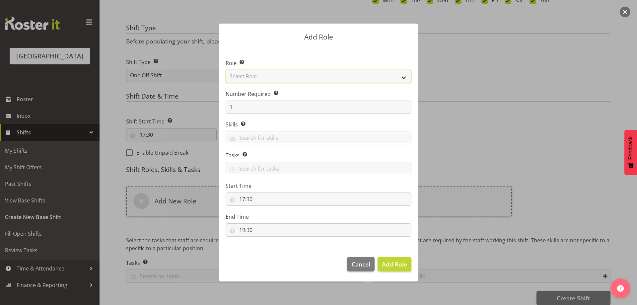
click at [270, 75] on select "Select Role Audio Bar Bar Runner Bar Training Box Office Cargo Shed Venue Rep C…" at bounding box center [319, 76] width 186 height 13
select select "1301"
click at [226, 70] on select "Select Role Audio Bar Bar Runner Bar Training Box Office Cargo Shed Venue Rep C…" at bounding box center [319, 76] width 186 height 13
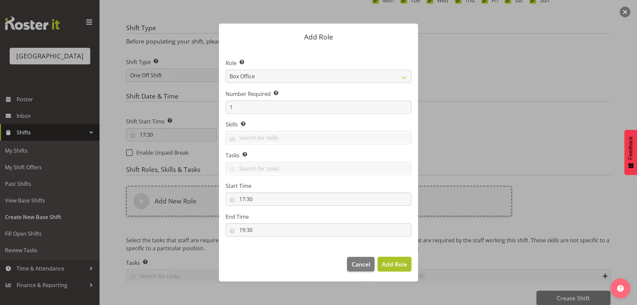
click at [399, 260] on span "Add Role" at bounding box center [394, 264] width 25 height 9
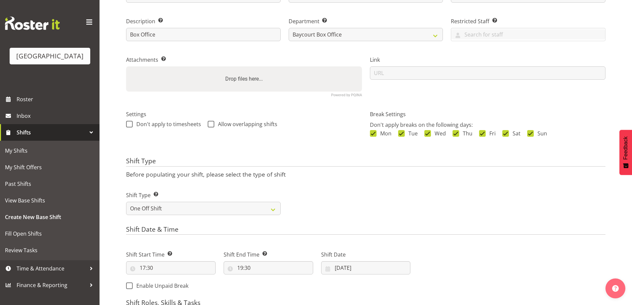
scroll to position [266, 0]
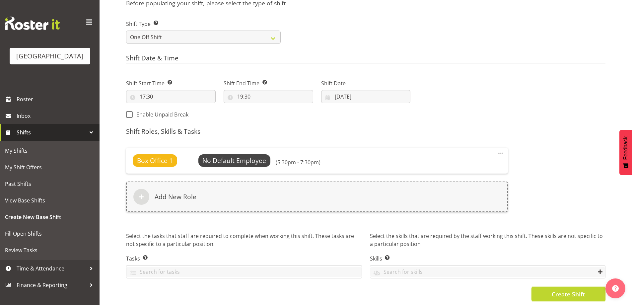
click at [560, 298] on button "Create Shift" at bounding box center [569, 294] width 74 height 15
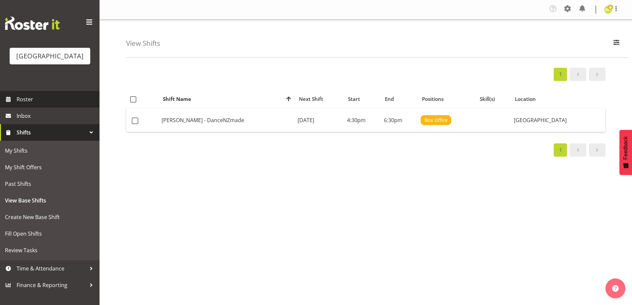
click at [23, 104] on span "Roster" at bounding box center [57, 99] width 80 height 10
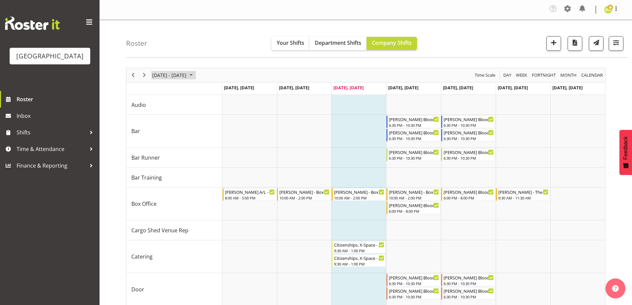
click at [172, 77] on span "[DATE] - [DATE]" at bounding box center [170, 75] width 36 height 8
click at [221, 89] on span "next month" at bounding box center [222, 92] width 12 height 12
drag, startPoint x: 193, startPoint y: 137, endPoint x: 207, endPoint y: 144, distance: 15.3
click at [193, 137] on span "16" at bounding box center [191, 137] width 10 height 10
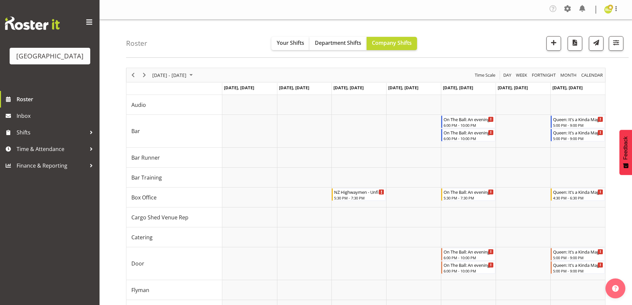
click at [491, 40] on div "Roster Your Shifts Department Shifts Company Shifts All Locations [GEOGRAPHIC_D…" at bounding box center [377, 39] width 503 height 38
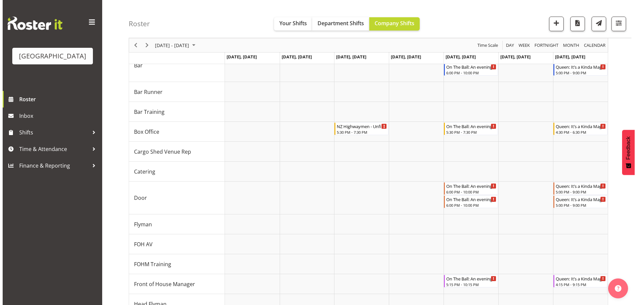
scroll to position [66, 0]
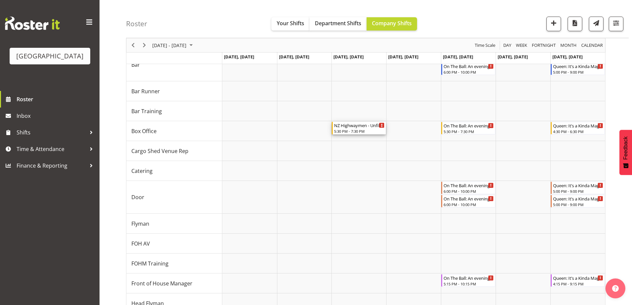
click at [358, 126] on div "NZ Highwaymen - Unfilled" at bounding box center [359, 125] width 50 height 7
click at [0, 0] on div at bounding box center [0, 0] width 0 height 0
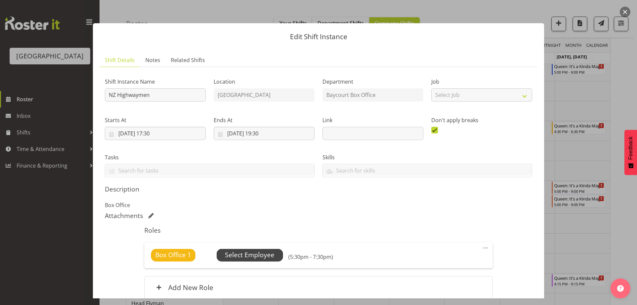
click at [239, 255] on span "Select Employee" at bounding box center [249, 255] width 49 height 10
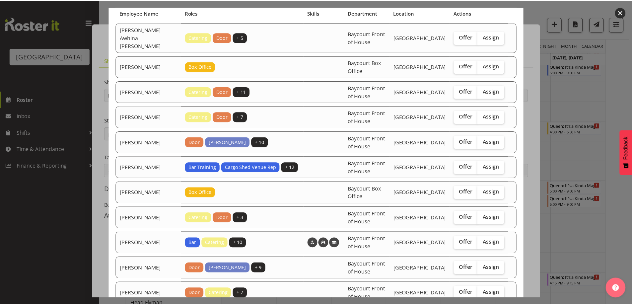
scroll to position [150, 0]
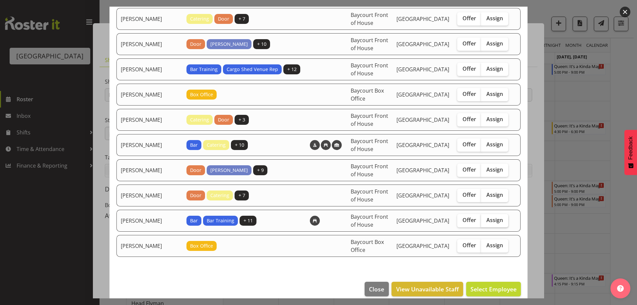
click at [491, 217] on span "Assign" at bounding box center [495, 220] width 17 height 7
click at [486, 218] on input "Assign" at bounding box center [483, 220] width 4 height 4
checkbox input "true"
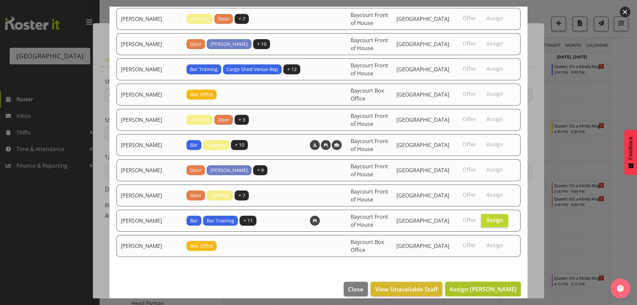
click at [504, 285] on span "Assign [PERSON_NAME]" at bounding box center [483, 289] width 67 height 8
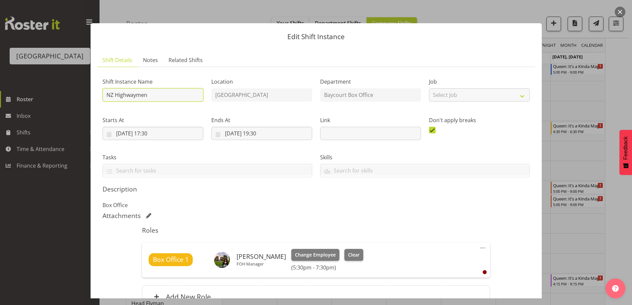
drag, startPoint x: 108, startPoint y: 94, endPoint x: 113, endPoint y: 100, distance: 7.5
click at [108, 95] on input "NZ Highwaymen" at bounding box center [153, 94] width 101 height 13
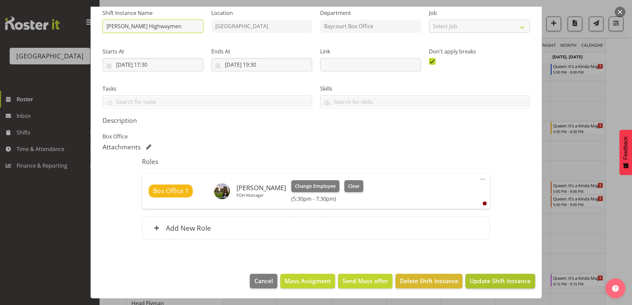
type input "[PERSON_NAME] Highwaymen"
click at [507, 287] on button "Update Shift Instance" at bounding box center [500, 281] width 69 height 15
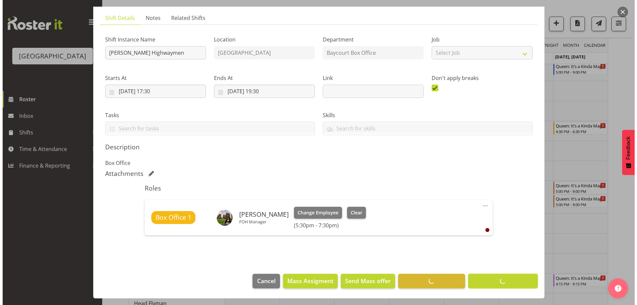
scroll to position [42, 0]
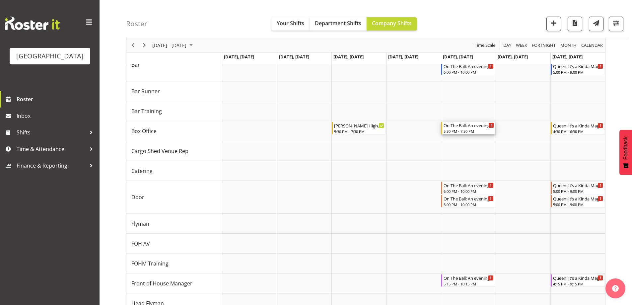
click at [471, 129] on div "5:30 PM - 7:30 PM" at bounding box center [469, 130] width 50 height 5
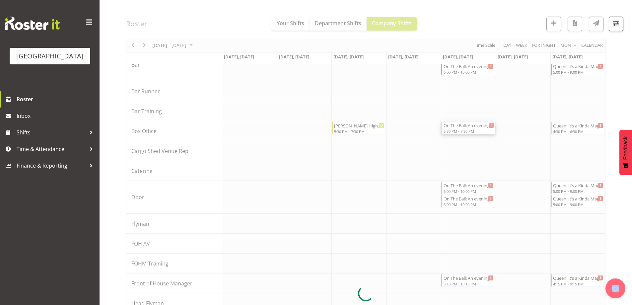
click at [471, 129] on div at bounding box center [366, 293] width 480 height 584
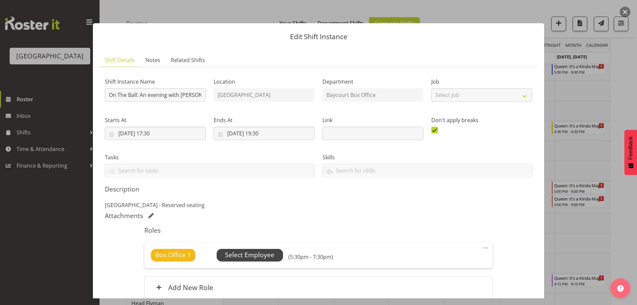
click at [238, 253] on span "Select Employee" at bounding box center [249, 255] width 49 height 10
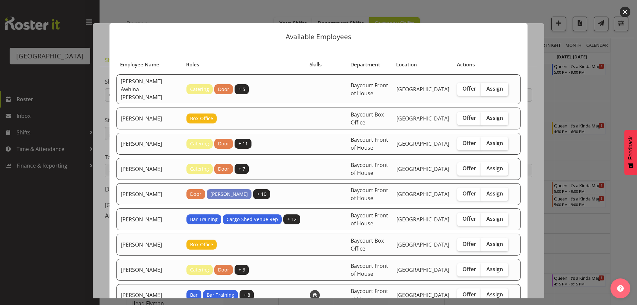
click at [489, 85] on span "Assign" at bounding box center [495, 88] width 17 height 7
click at [486, 87] on input "Assign" at bounding box center [483, 89] width 4 height 4
checkbox input "true"
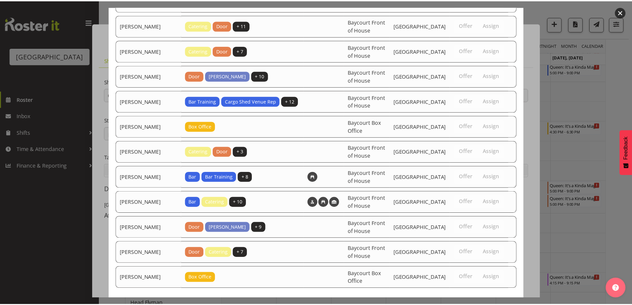
scroll to position [150, 0]
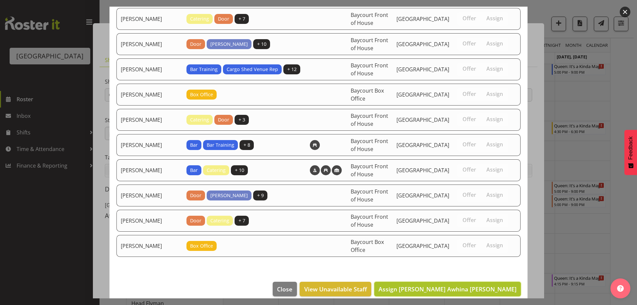
click at [476, 285] on span "Assign [PERSON_NAME] Awhina [PERSON_NAME]" at bounding box center [448, 289] width 138 height 8
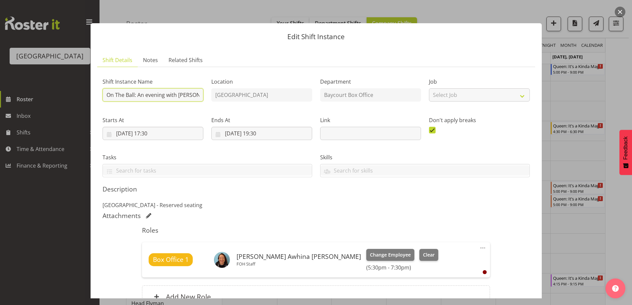
click at [107, 94] on input "On The Ball: An evening with [PERSON_NAME] - Box Office" at bounding box center [153, 94] width 101 height 13
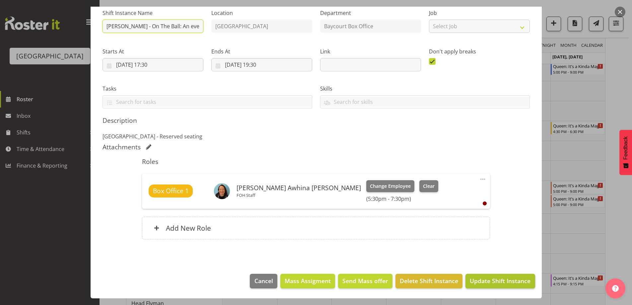
type input "[PERSON_NAME] - On The Ball: An evening with [PERSON_NAME] - Box Office"
click at [498, 283] on span "Update Shift Instance" at bounding box center [500, 281] width 61 height 9
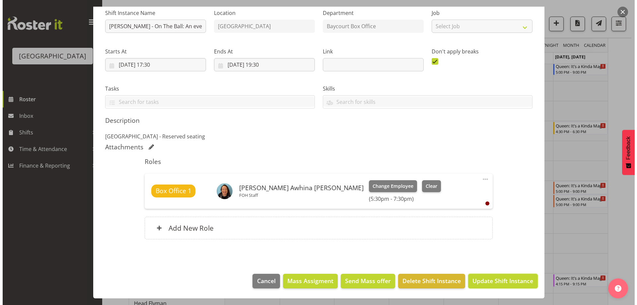
scroll to position [42, 0]
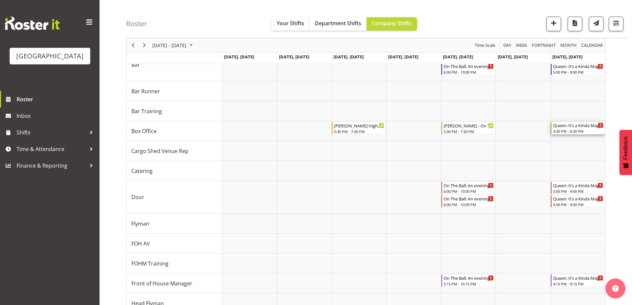
click at [581, 127] on div "Queen: It’s a Kinda Magic 2025 - Box office - Unfilled" at bounding box center [578, 125] width 50 height 7
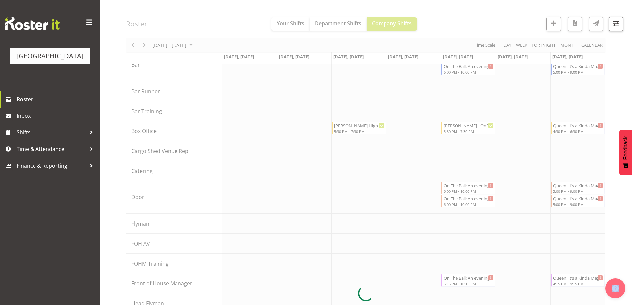
click at [581, 127] on div at bounding box center [366, 293] width 480 height 584
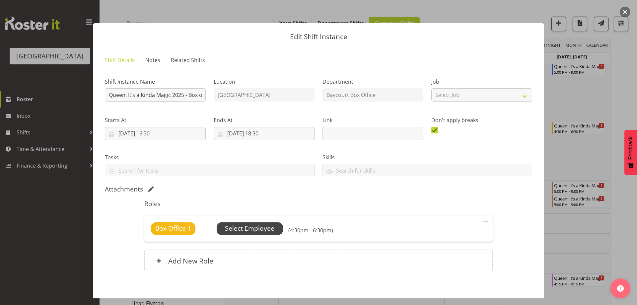
click at [240, 228] on span "Select Employee" at bounding box center [249, 229] width 49 height 10
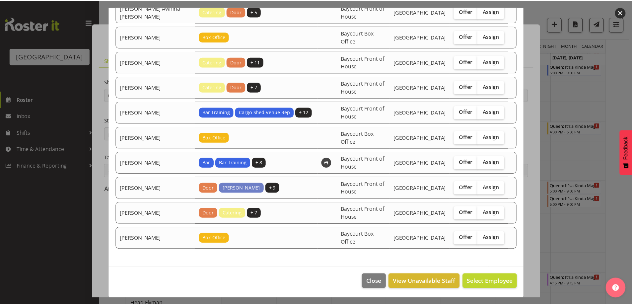
scroll to position [74, 0]
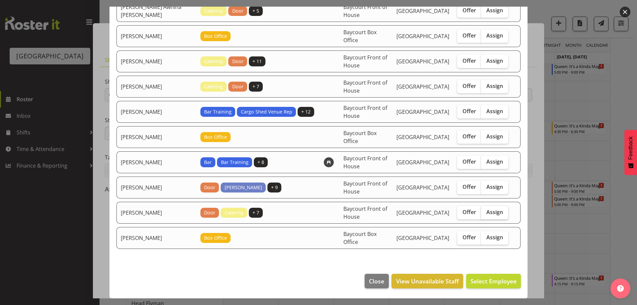
click at [492, 212] on span "Assign" at bounding box center [495, 212] width 17 height 7
click at [486, 212] on input "Assign" at bounding box center [483, 212] width 4 height 4
checkbox input "true"
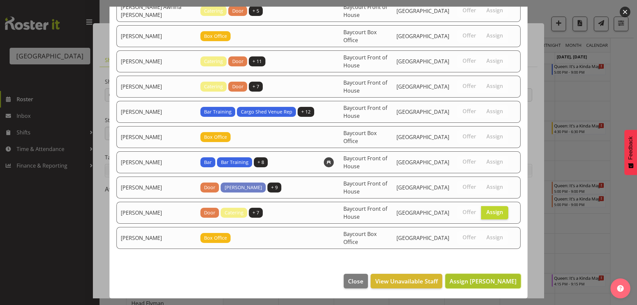
click at [495, 279] on span "Assign [PERSON_NAME]" at bounding box center [483, 281] width 67 height 8
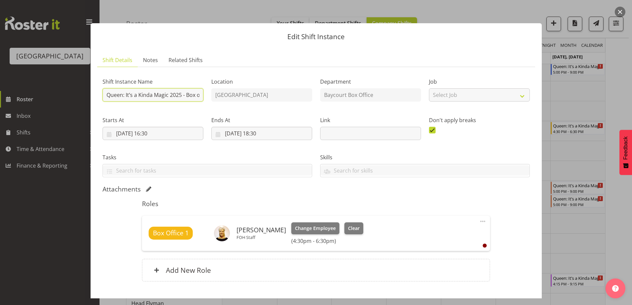
click at [106, 96] on input "Queen: It’s a Kinda Magic 2025 - Box office" at bounding box center [153, 94] width 101 height 13
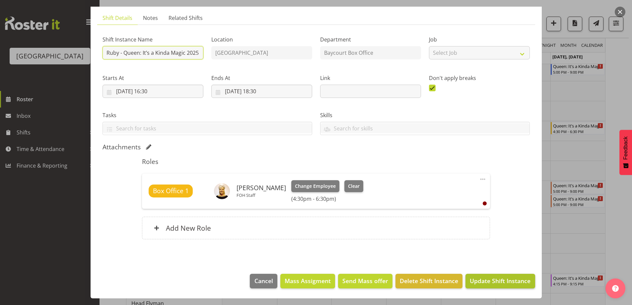
type input "Ruby - Queen: It’s a Kinda Magic 2025 - Box office"
click at [491, 282] on span "Update Shift Instance" at bounding box center [500, 281] width 61 height 9
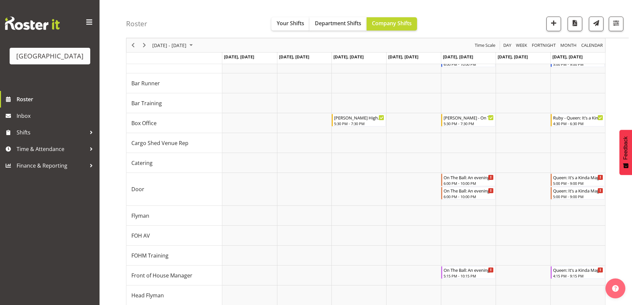
scroll to position [75, 0]
click at [183, 46] on span "[DATE] - [DATE]" at bounding box center [170, 45] width 36 height 8
click at [193, 94] on span "9" at bounding box center [191, 96] width 10 height 10
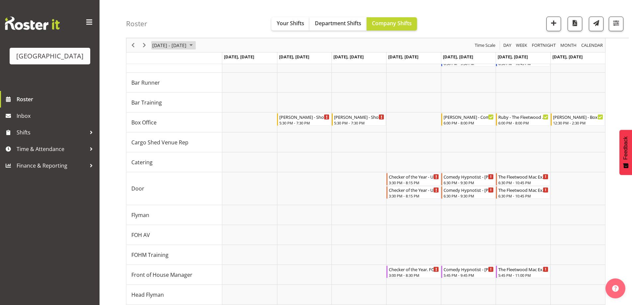
click at [195, 41] on span "October 06 - 12, 2025" at bounding box center [191, 45] width 8 height 8
click at [216, 85] on span "4" at bounding box center [212, 85] width 10 height 10
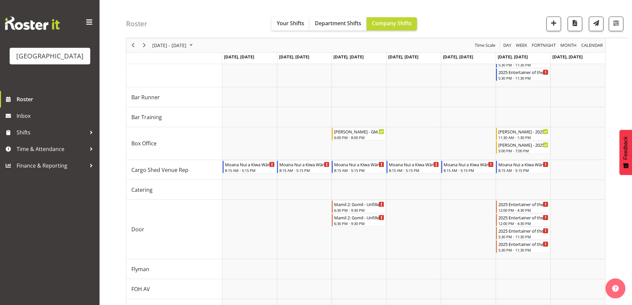
scroll to position [85, 0]
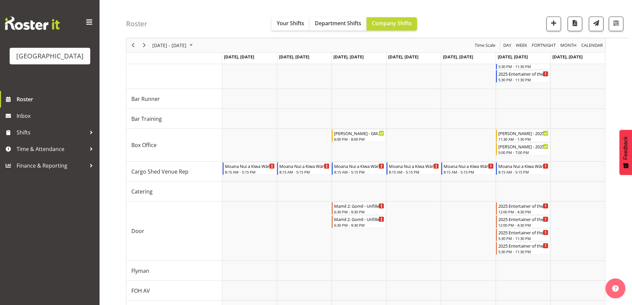
scroll to position [75, 0]
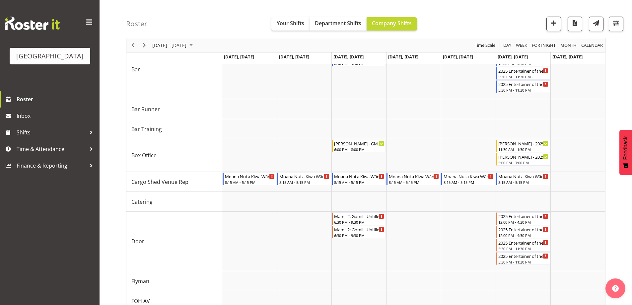
click at [258, 34] on div "Roster Your Shifts Department Shifts Company Shifts All Locations [GEOGRAPHIC_D…" at bounding box center [377, 19] width 503 height 38
click at [173, 41] on span "[DATE] - [DATE]" at bounding box center [170, 45] width 36 height 8
click at [464, 21] on div "Roster Your Shifts Department Shifts Company Shifts All Locations [GEOGRAPHIC_D…" at bounding box center [377, 19] width 503 height 38
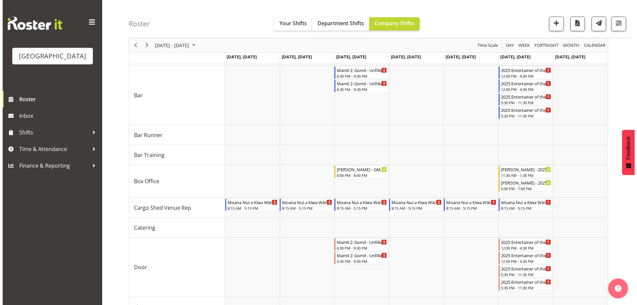
scroll to position [41, 0]
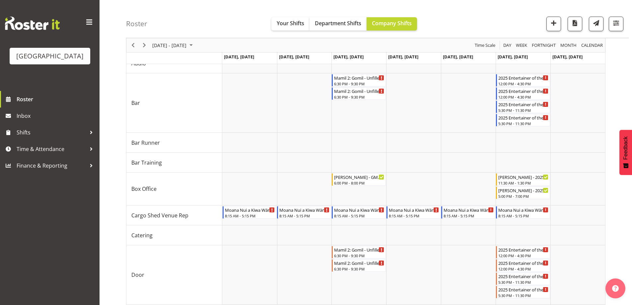
click at [193, 14] on div "Roster Your Shifts Department Shifts Company Shifts All Locations [GEOGRAPHIC_D…" at bounding box center [377, 19] width 503 height 38
click at [187, 45] on span "[DATE] - [DATE]" at bounding box center [170, 45] width 36 height 8
click at [224, 61] on span "next month" at bounding box center [222, 62] width 12 height 12
click at [181, 98] on span "5" at bounding box center [181, 96] width 10 height 10
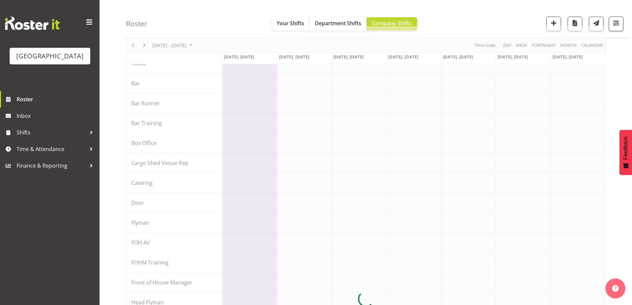
click at [184, 45] on div at bounding box center [366, 298] width 480 height 545
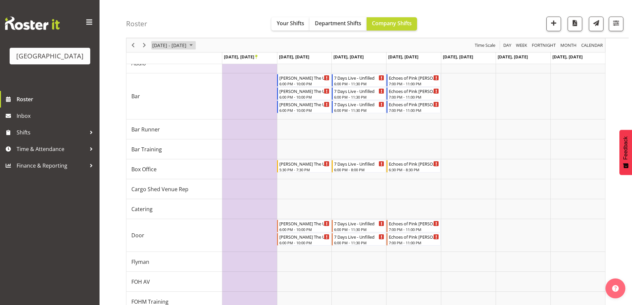
click at [187, 44] on span "[DATE] - [DATE]" at bounding box center [170, 45] width 36 height 8
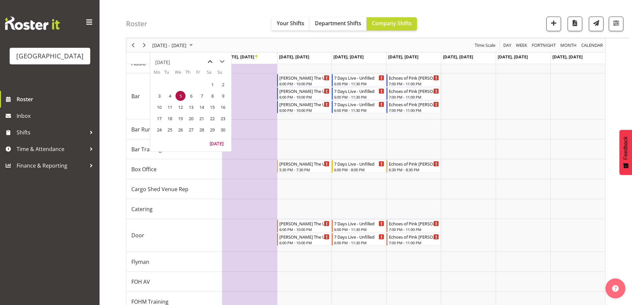
click at [207, 62] on span "previous month" at bounding box center [210, 62] width 12 height 12
click at [169, 98] on span "7" at bounding box center [170, 96] width 10 height 10
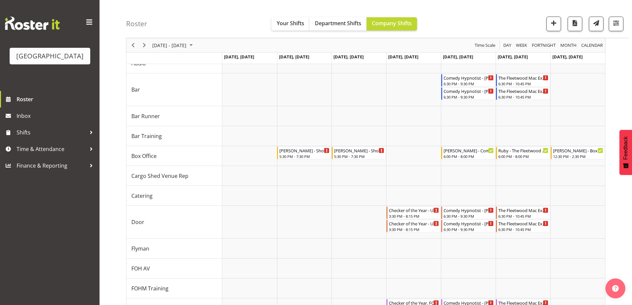
click at [182, 39] on div "[DATE] - [DATE]" at bounding box center [173, 45] width 47 height 14
click at [180, 106] on span "15" at bounding box center [181, 107] width 10 height 10
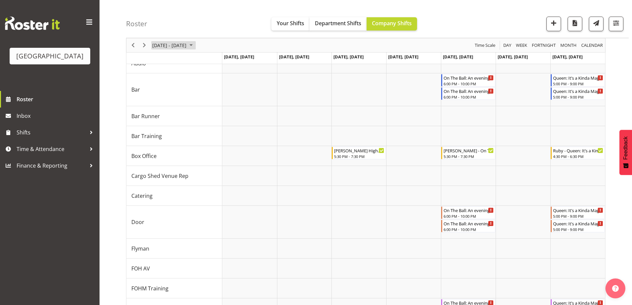
click at [187, 44] on span "[DATE] - [DATE]" at bounding box center [170, 45] width 36 height 8
click at [181, 120] on span "22" at bounding box center [181, 119] width 10 height 10
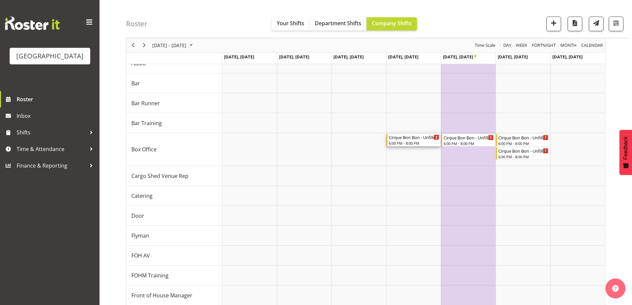
click at [420, 139] on div "Cirque Bon Bon - Unfilled" at bounding box center [414, 137] width 50 height 7
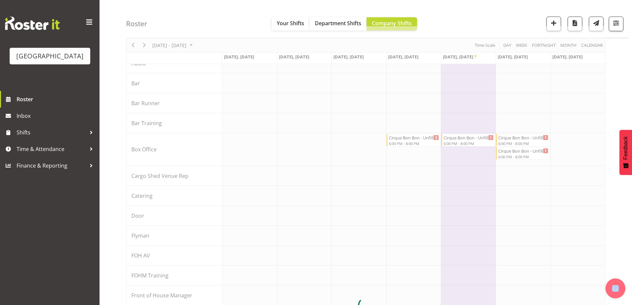
click at [420, 139] on div at bounding box center [366, 305] width 480 height 558
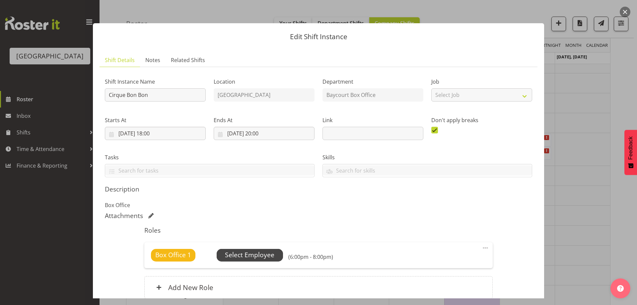
click at [247, 256] on span "Select Employee" at bounding box center [249, 255] width 49 height 10
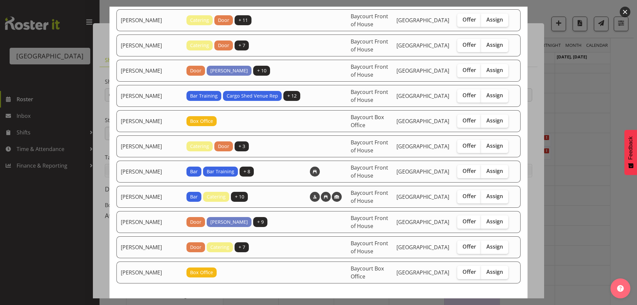
scroll to position [133, 0]
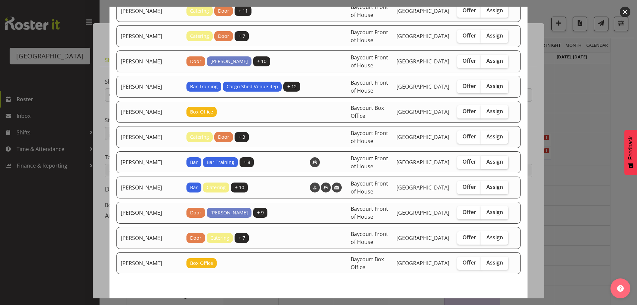
click at [497, 158] on span "Assign" at bounding box center [495, 161] width 17 height 7
click at [486, 160] on input "Assign" at bounding box center [483, 162] width 4 height 4
checkbox input "true"
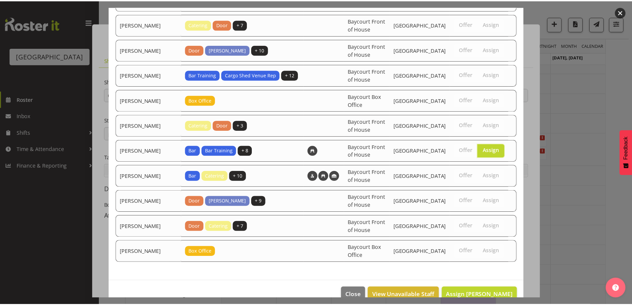
scroll to position [150, 0]
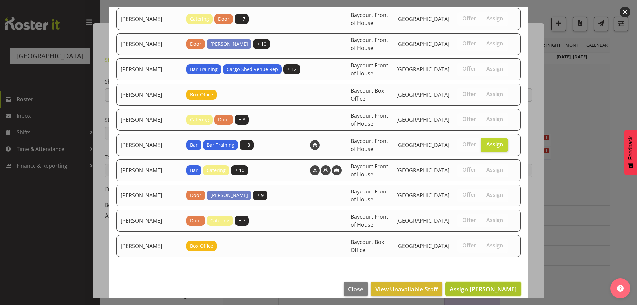
click at [492, 285] on span "Assign [PERSON_NAME]" at bounding box center [483, 289] width 67 height 8
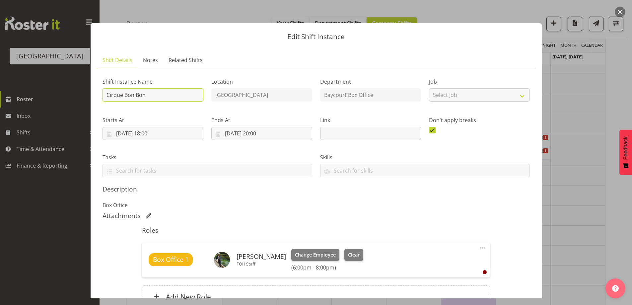
click at [106, 98] on input "Cirque Bon Bon" at bounding box center [153, 94] width 101 height 13
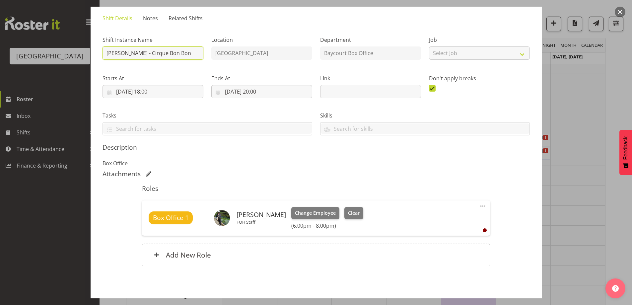
scroll to position [69, 0]
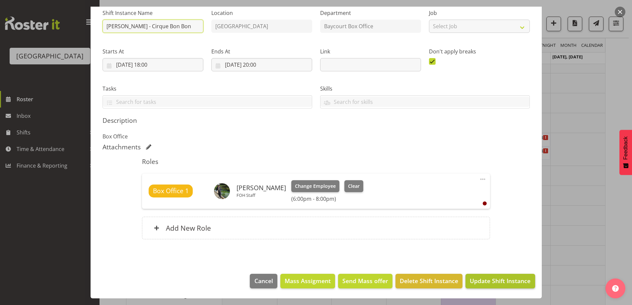
type input "[PERSON_NAME] - Cirque Bon Bon"
click at [505, 282] on span "Update Shift Instance" at bounding box center [500, 281] width 61 height 9
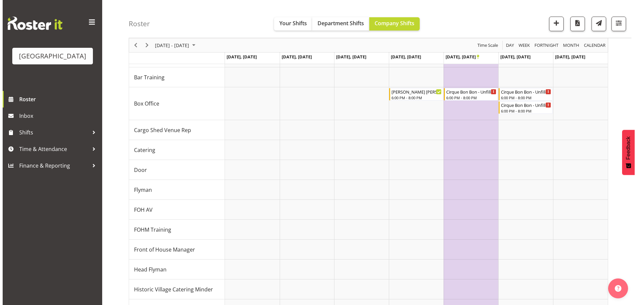
scroll to position [86, 0]
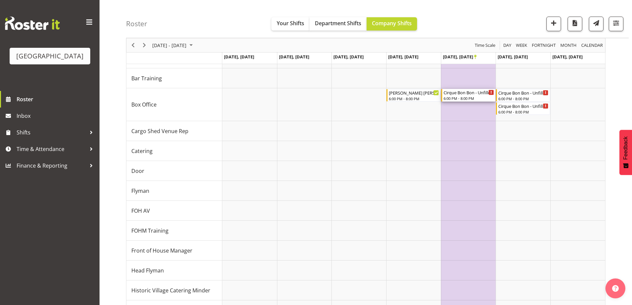
click at [464, 94] on div "Cirque Bon Bon - Unfilled" at bounding box center [469, 92] width 50 height 7
click at [0, 0] on div at bounding box center [0, 0] width 0 height 0
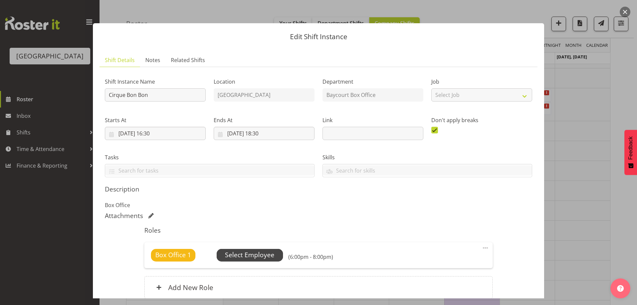
click at [235, 251] on span "Select Employee" at bounding box center [249, 255] width 49 height 10
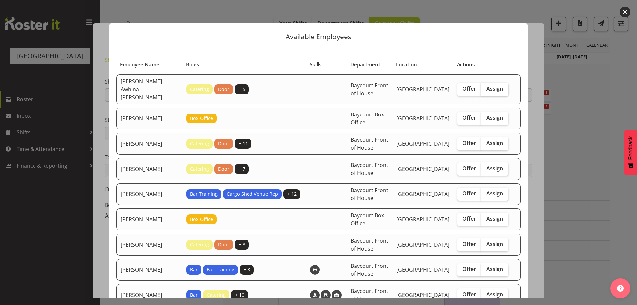
click at [495, 87] on span "Assign" at bounding box center [495, 88] width 17 height 7
click at [486, 87] on input "Assign" at bounding box center [483, 89] width 4 height 4
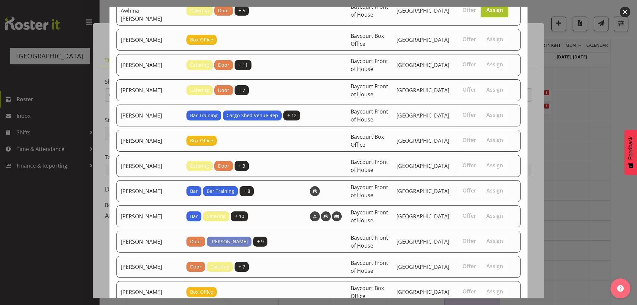
scroll to position [100, 0]
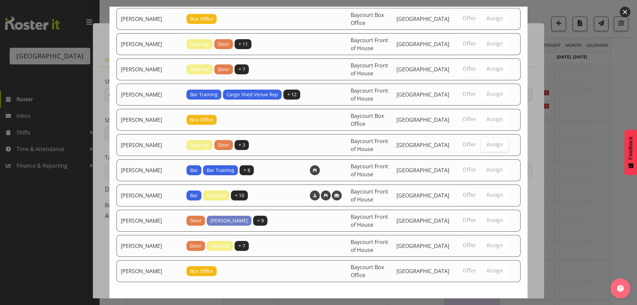
click at [493, 141] on span "Assign" at bounding box center [495, 144] width 17 height 7
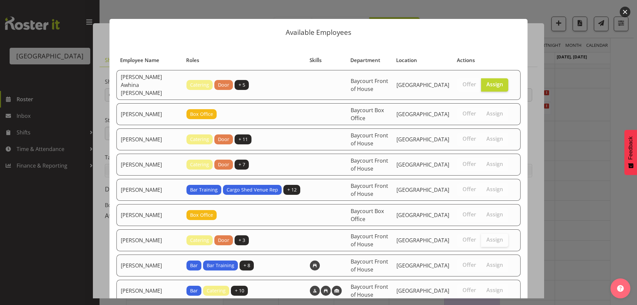
scroll to position [0, 0]
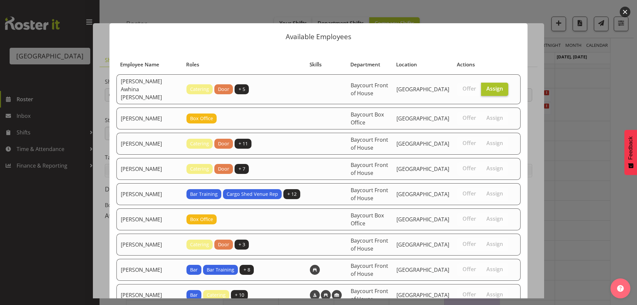
click at [489, 85] on span "Assign" at bounding box center [495, 88] width 17 height 7
click at [486, 87] on input "Assign" at bounding box center [483, 89] width 4 height 4
checkbox input "false"
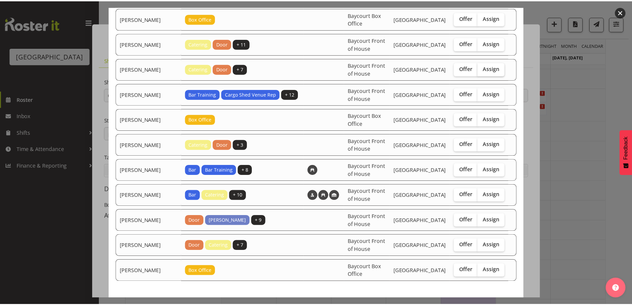
scroll to position [125, 0]
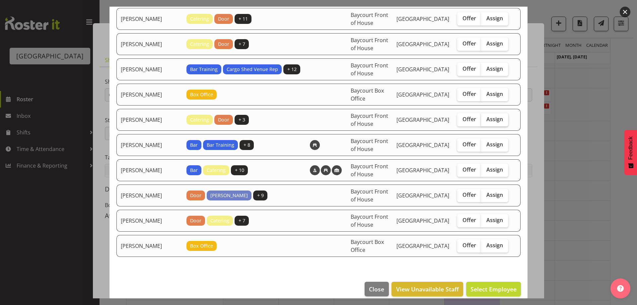
click at [490, 116] on span "Assign" at bounding box center [495, 119] width 17 height 7
click at [486, 117] on input "Assign" at bounding box center [483, 119] width 4 height 4
checkbox input "true"
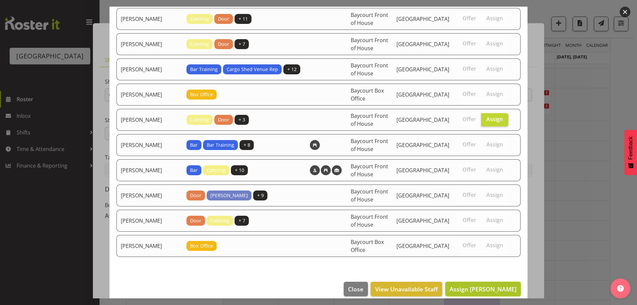
click at [484, 285] on span "Assign [PERSON_NAME]" at bounding box center [483, 289] width 67 height 8
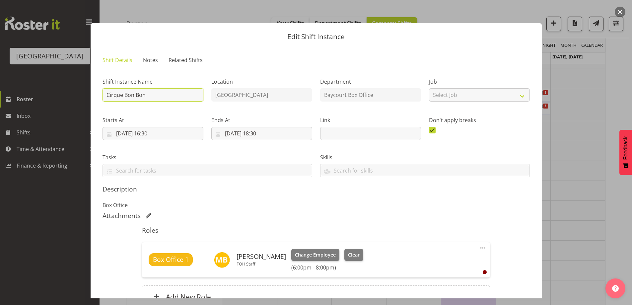
click at [104, 94] on input "Cirque Bon Bon" at bounding box center [153, 94] width 101 height 13
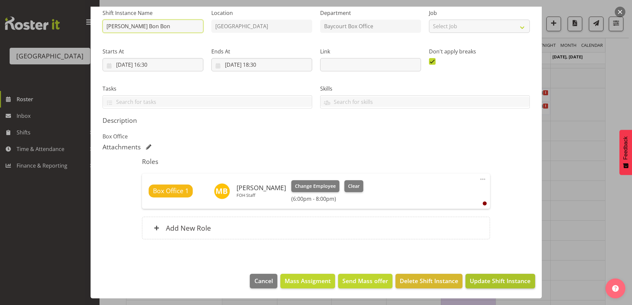
type input "[PERSON_NAME] Bon Bon"
click at [500, 285] on button "Update Shift Instance" at bounding box center [500, 281] width 69 height 15
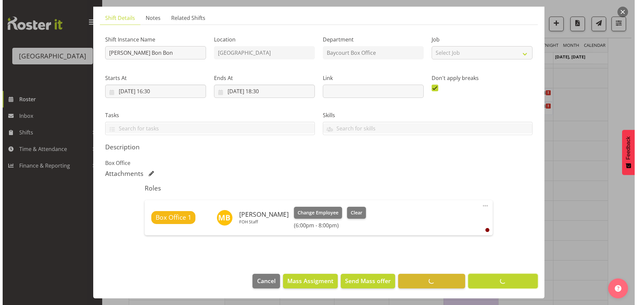
scroll to position [42, 0]
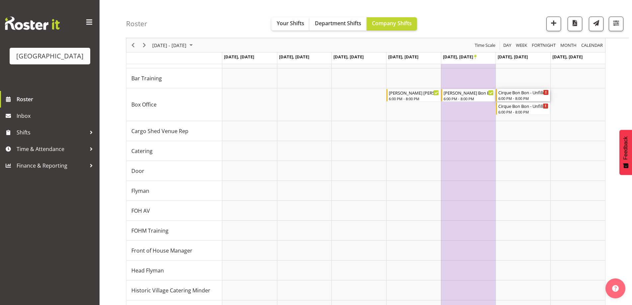
click at [528, 95] on div "Cirque Bon Bon - Unfilled" at bounding box center [524, 92] width 50 height 7
click at [528, 95] on div at bounding box center [366, 260] width 480 height 558
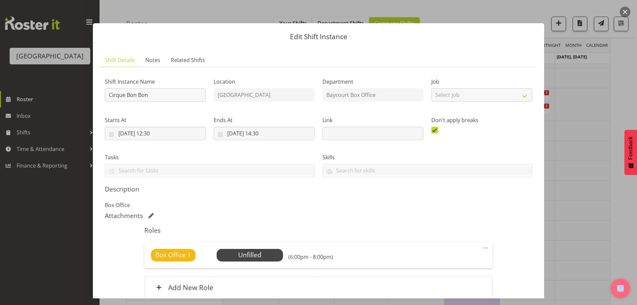
click at [482, 247] on span at bounding box center [486, 248] width 8 height 8
click at [444, 266] on link "Edit" at bounding box center [458, 264] width 64 height 12
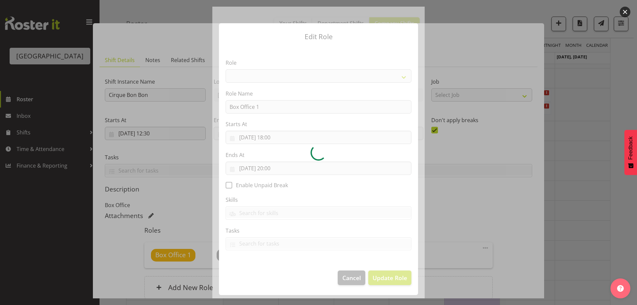
select select "1301"
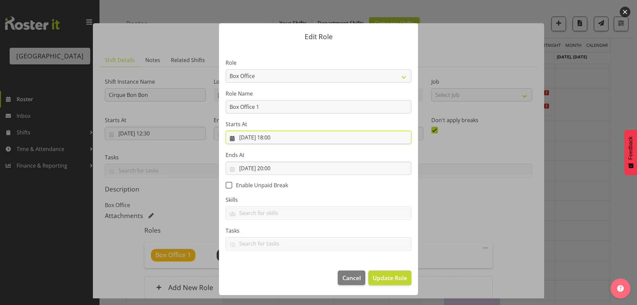
click at [278, 137] on input "[DATE] 18:00" at bounding box center [319, 137] width 186 height 13
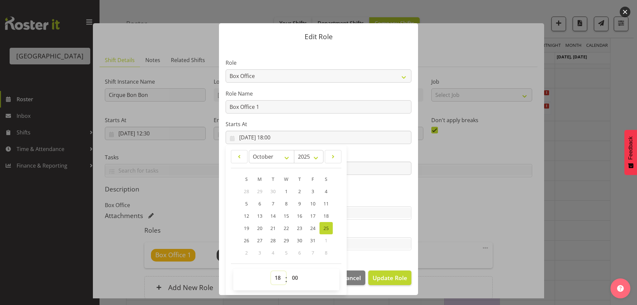
click at [280, 277] on select "00 01 02 03 04 05 06 07 08 09 10 11 12 13 14 15 16 17 18 19 20 21 22 23" at bounding box center [278, 277] width 15 height 13
select select "12"
click at [271, 271] on select "00 01 02 03 04 05 06 07 08 09 10 11 12 13 14 15 16 17 18 19 20 21 22 23" at bounding box center [278, 277] width 15 height 13
type input "[DATE] 12:00"
click at [296, 278] on select "00 01 02 03 04 05 06 07 08 09 10 11 12 13 14 15 16 17 18 19 20 21 22 23 24 25 2…" at bounding box center [295, 277] width 15 height 13
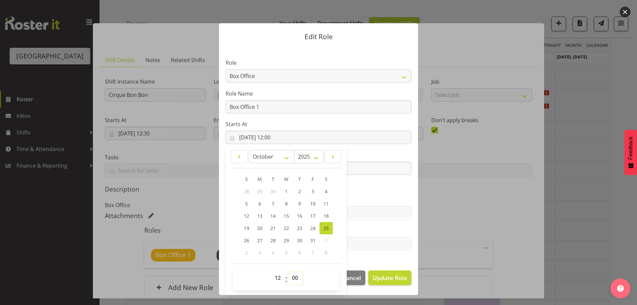
select select "30"
click at [288, 271] on select "00 01 02 03 04 05 06 07 08 09 10 11 12 13 14 15 16 17 18 19 20 21 22 23 24 25 2…" at bounding box center [295, 277] width 15 height 13
type input "[DATE] 12:30"
click at [367, 189] on section "Role Audio Bar Bar Runner Bar Training Box Office Cargo Shed Venue Rep Catering…" at bounding box center [318, 155] width 199 height 217
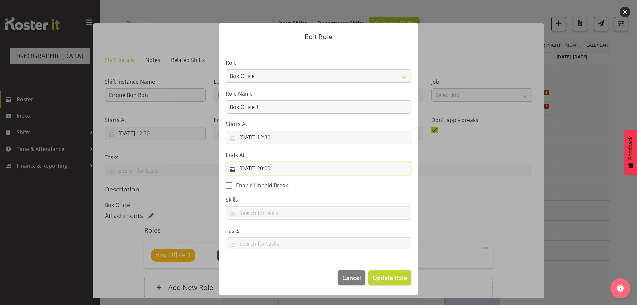
click at [274, 167] on input "[DATE] 20:00" at bounding box center [319, 168] width 186 height 13
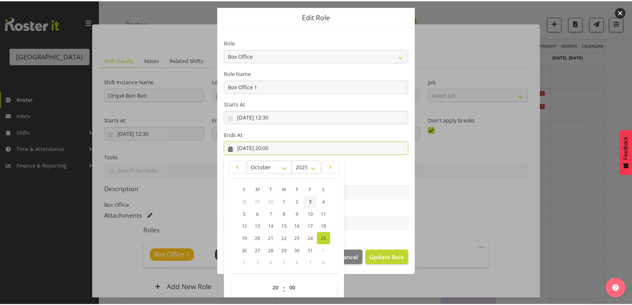
scroll to position [28, 0]
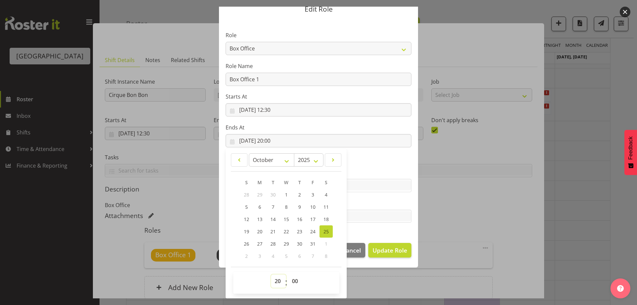
click at [275, 282] on select "00 01 02 03 04 05 06 07 08 09 10 11 12 13 14 15 16 17 18 19 20 21 22 23" at bounding box center [278, 281] width 15 height 13
select select "14"
click at [271, 275] on select "00 01 02 03 04 05 06 07 08 09 10 11 12 13 14 15 16 17 18 19 20 21 22 23" at bounding box center [278, 281] width 15 height 13
type input "[DATE] 14:00"
click at [294, 281] on select "00 01 02 03 04 05 06 07 08 09 10 11 12 13 14 15 16 17 18 19 20 21 22 23 24 25 2…" at bounding box center [295, 281] width 15 height 13
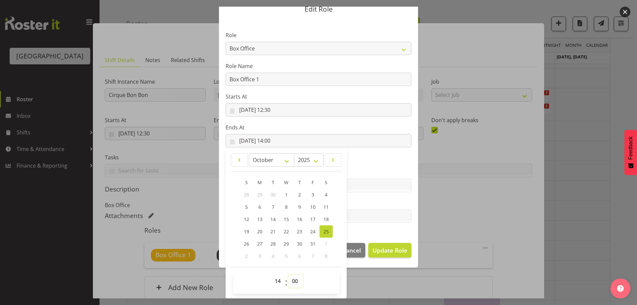
select select "30"
click at [288, 275] on select "00 01 02 03 04 05 06 07 08 09 10 11 12 13 14 15 16 17 18 19 20 21 22 23 24 25 2…" at bounding box center [295, 281] width 15 height 13
type input "[DATE] 14:30"
click at [392, 251] on span "Update Role" at bounding box center [390, 250] width 35 height 9
select select
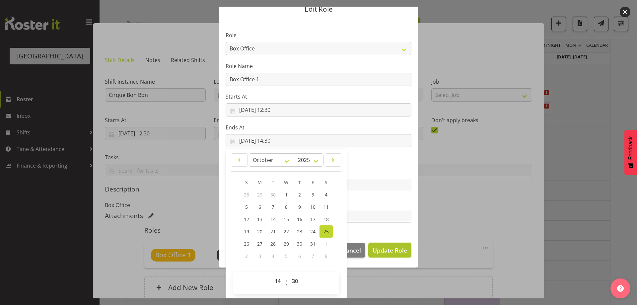
select select
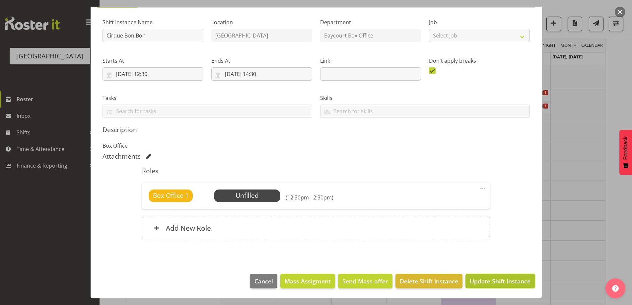
click at [503, 284] on span "Update Shift Instance" at bounding box center [500, 281] width 61 height 9
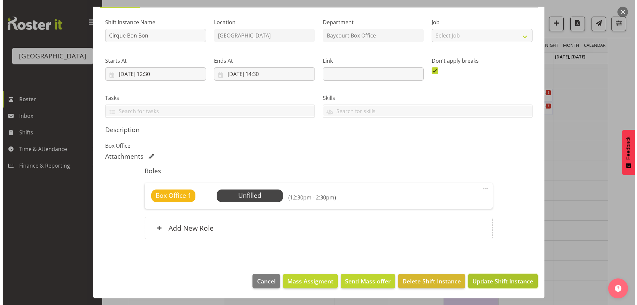
scroll to position [33, 0]
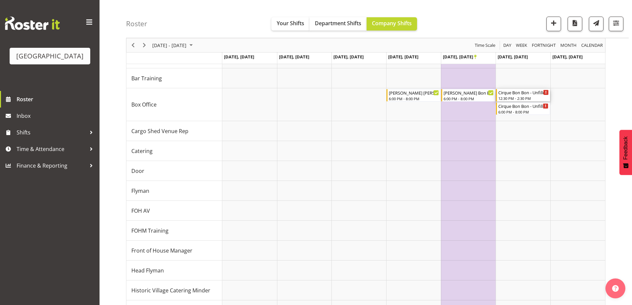
click at [516, 94] on div "Cirque Bon Bon - Unfilled" at bounding box center [524, 92] width 50 height 7
click at [0, 0] on div at bounding box center [0, 0] width 0 height 0
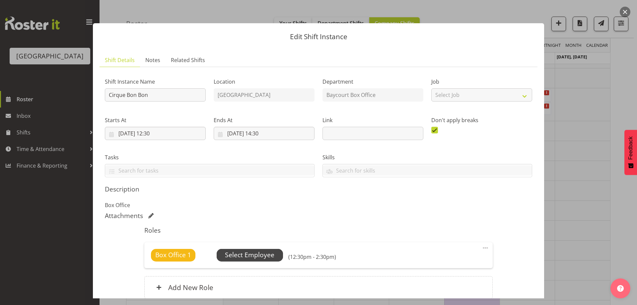
click at [275, 256] on span "Select Employee" at bounding box center [250, 255] width 66 height 13
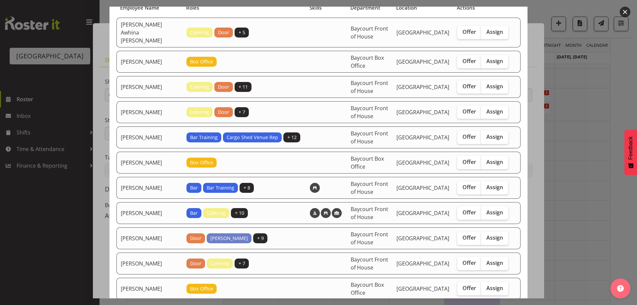
scroll to position [66, 0]
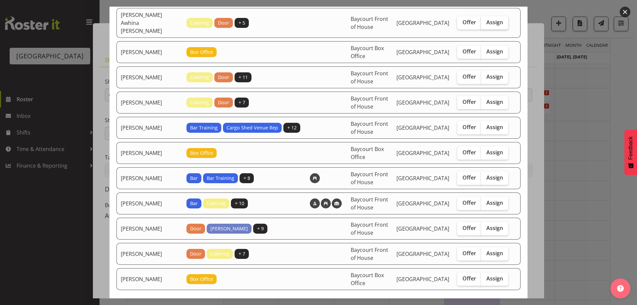
click at [487, 19] on span "Assign" at bounding box center [495, 22] width 17 height 7
click at [486, 20] on input "Assign" at bounding box center [483, 22] width 4 height 4
checkbox input "true"
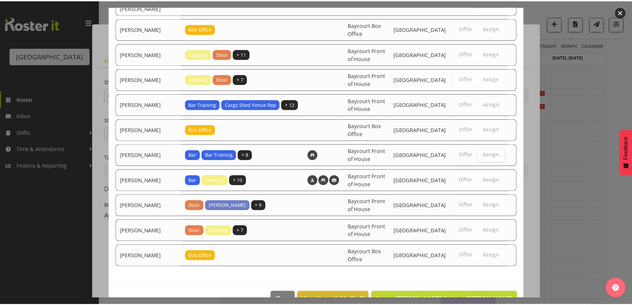
scroll to position [100, 0]
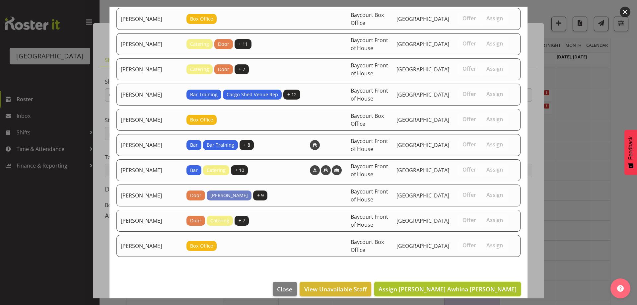
click at [461, 285] on span "Assign [PERSON_NAME] Awhina [PERSON_NAME]" at bounding box center [448, 289] width 138 height 8
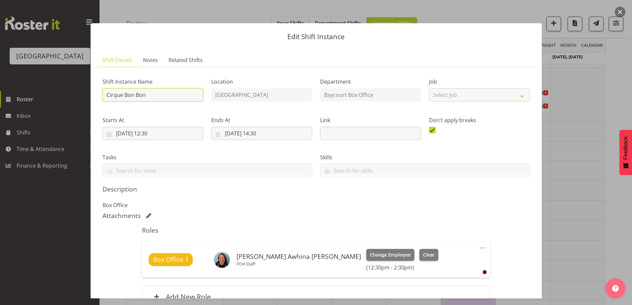
drag, startPoint x: 105, startPoint y: 97, endPoint x: 109, endPoint y: 101, distance: 5.9
click at [108, 99] on input "Cirque Bon Bon" at bounding box center [153, 94] width 101 height 13
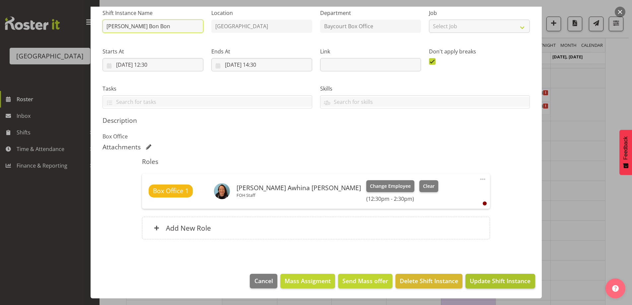
type input "[PERSON_NAME] Bon Bon"
click at [513, 281] on span "Update Shift Instance" at bounding box center [500, 281] width 61 height 9
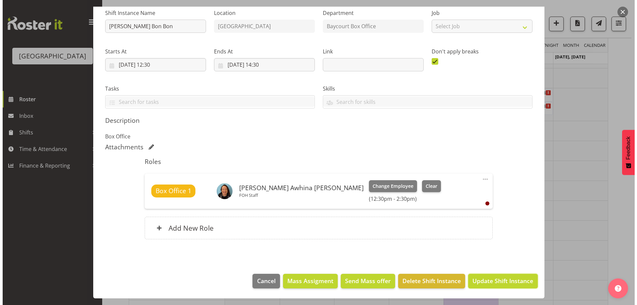
scroll to position [42, 0]
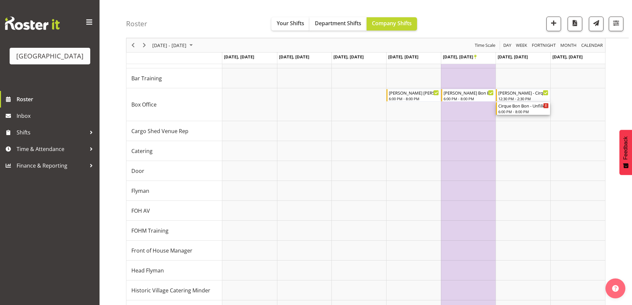
click at [519, 111] on div "6:00 PM - 8:00 PM" at bounding box center [524, 111] width 50 height 5
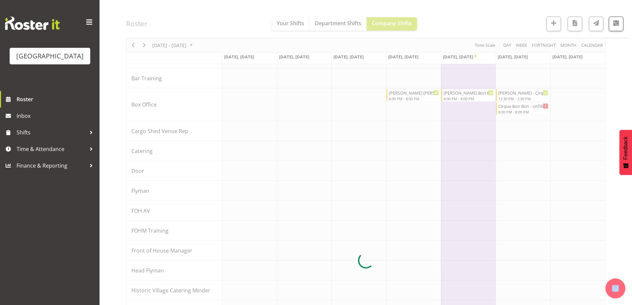
click at [519, 111] on div at bounding box center [366, 260] width 480 height 558
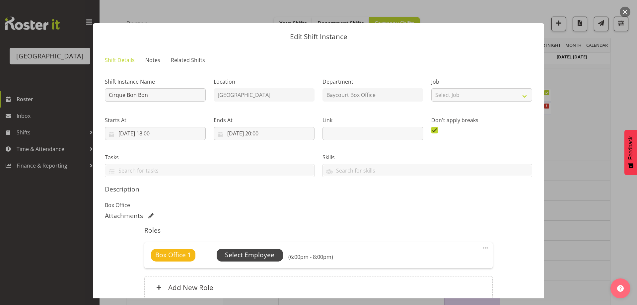
click at [246, 258] on span "Select Employee" at bounding box center [249, 255] width 49 height 10
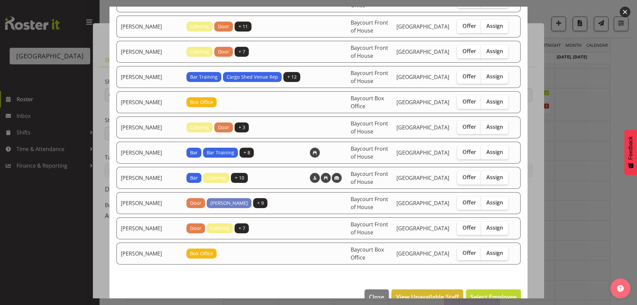
scroll to position [92, 0]
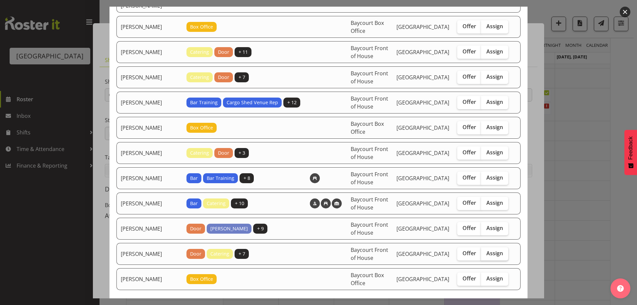
click at [494, 250] on span "Assign" at bounding box center [495, 253] width 17 height 7
click at [486, 251] on input "Assign" at bounding box center [483, 253] width 4 height 4
checkbox input "true"
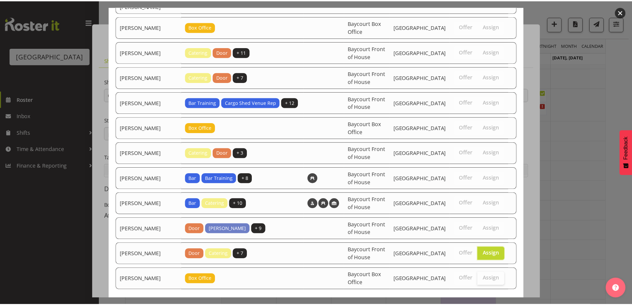
scroll to position [125, 0]
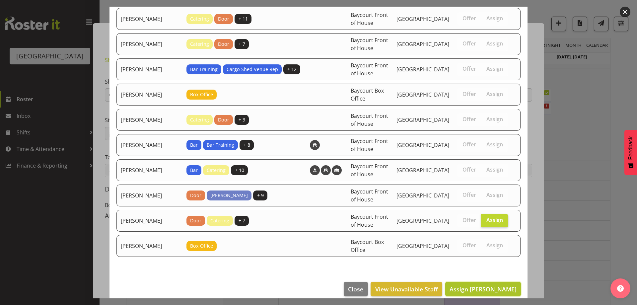
click at [488, 285] on span "Assign [PERSON_NAME]" at bounding box center [483, 289] width 67 height 8
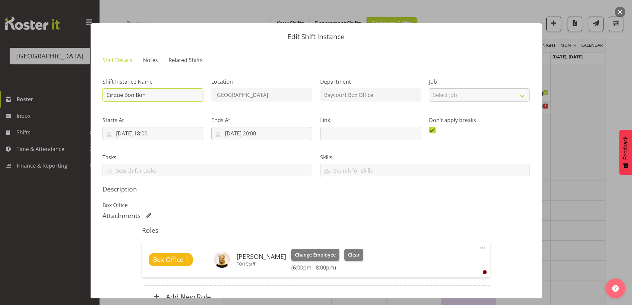
click at [104, 94] on input "Cirque Bon Bon" at bounding box center [153, 94] width 101 height 13
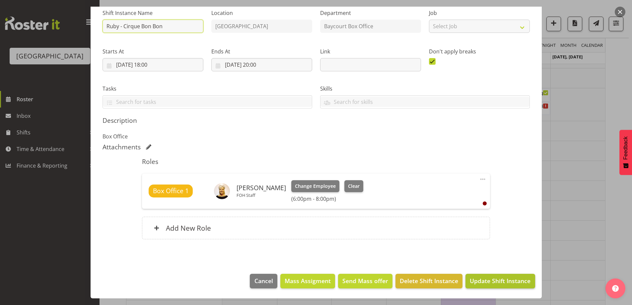
type input "Ruby - Cirque Bon Bon"
click at [491, 278] on span "Update Shift Instance" at bounding box center [500, 281] width 61 height 9
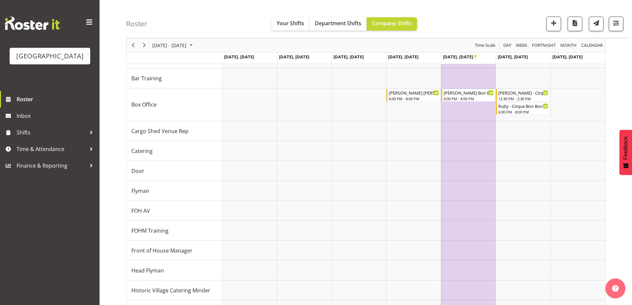
scroll to position [85, 0]
click at [187, 41] on span "[DATE] - [DATE]" at bounding box center [170, 45] width 36 height 8
click at [173, 15] on div "Roster Your Shifts Department Shifts Company Shifts All Locations [GEOGRAPHIC_D…" at bounding box center [377, 19] width 503 height 38
click at [530, 3] on div "Roster Your Shifts Department Shifts Company Shifts All Locations [GEOGRAPHIC_D…" at bounding box center [377, 19] width 503 height 38
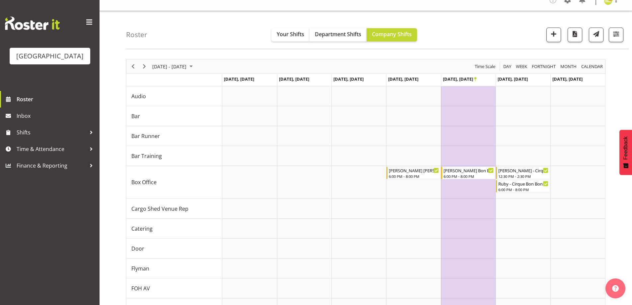
scroll to position [0, 0]
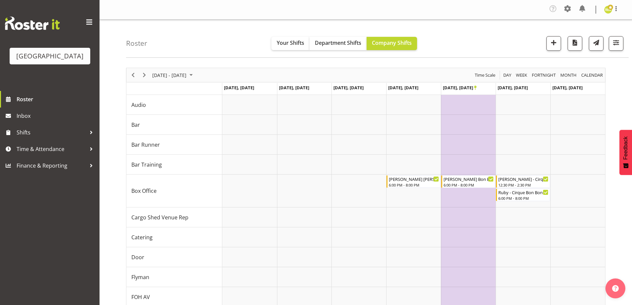
click at [495, 45] on div "Roster Your Shifts Department Shifts Company Shifts All Locations [GEOGRAPHIC_D…" at bounding box center [377, 39] width 503 height 38
